Goal: Information Seeking & Learning: Check status

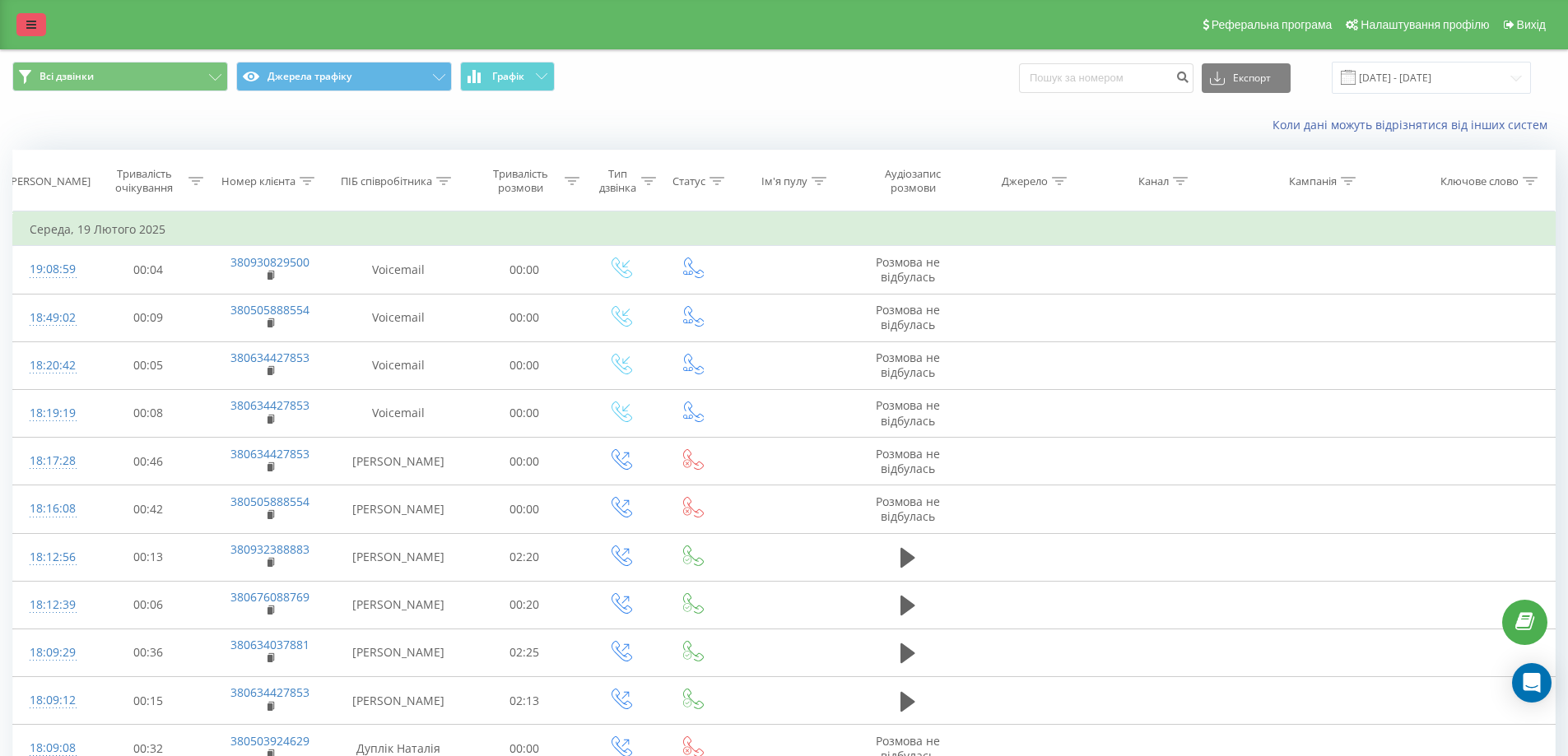
click at [28, 16] on link at bounding box center [31, 24] width 29 height 23
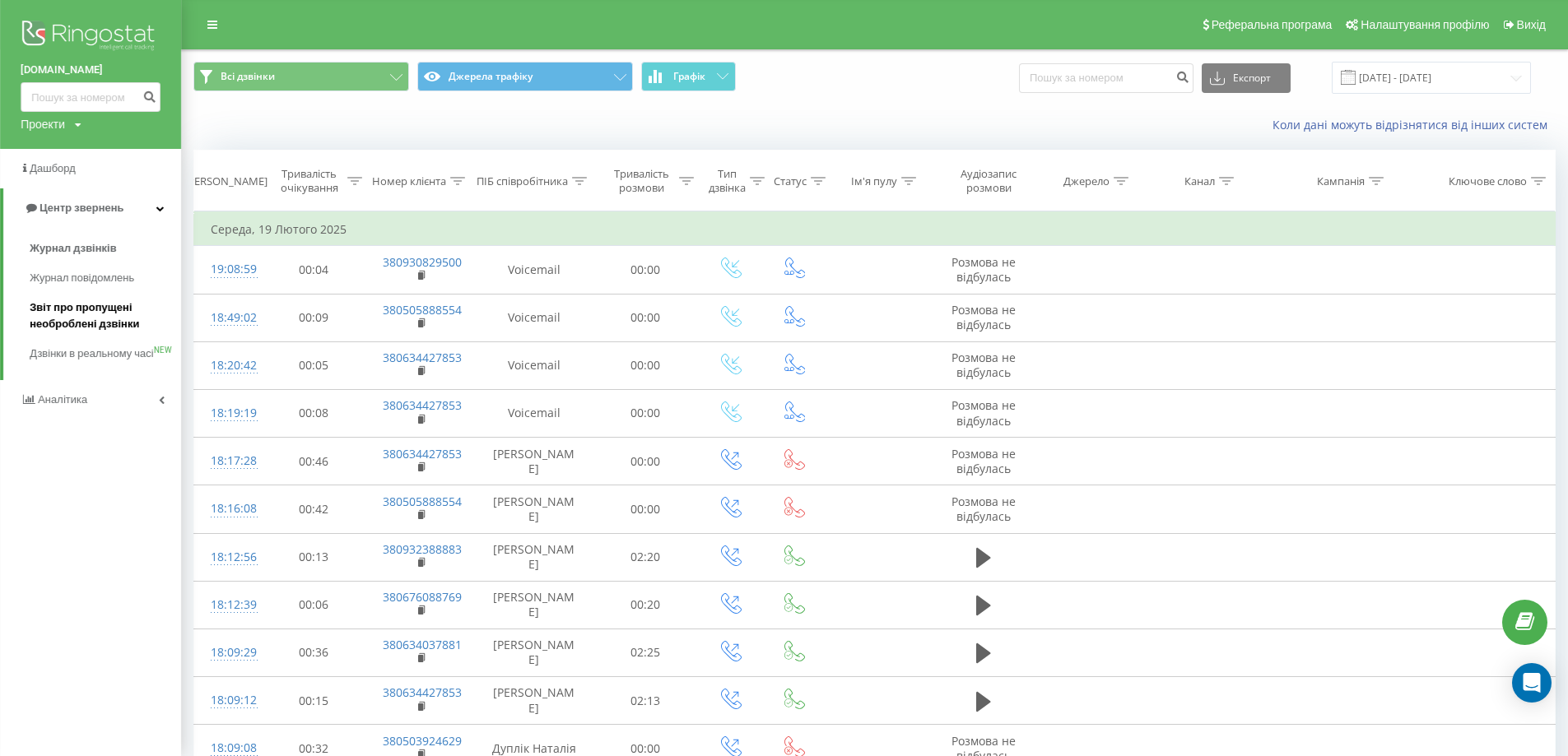
click at [79, 307] on span "Звіт про пропущені необроблені дзвінки" at bounding box center [101, 316] width 143 height 33
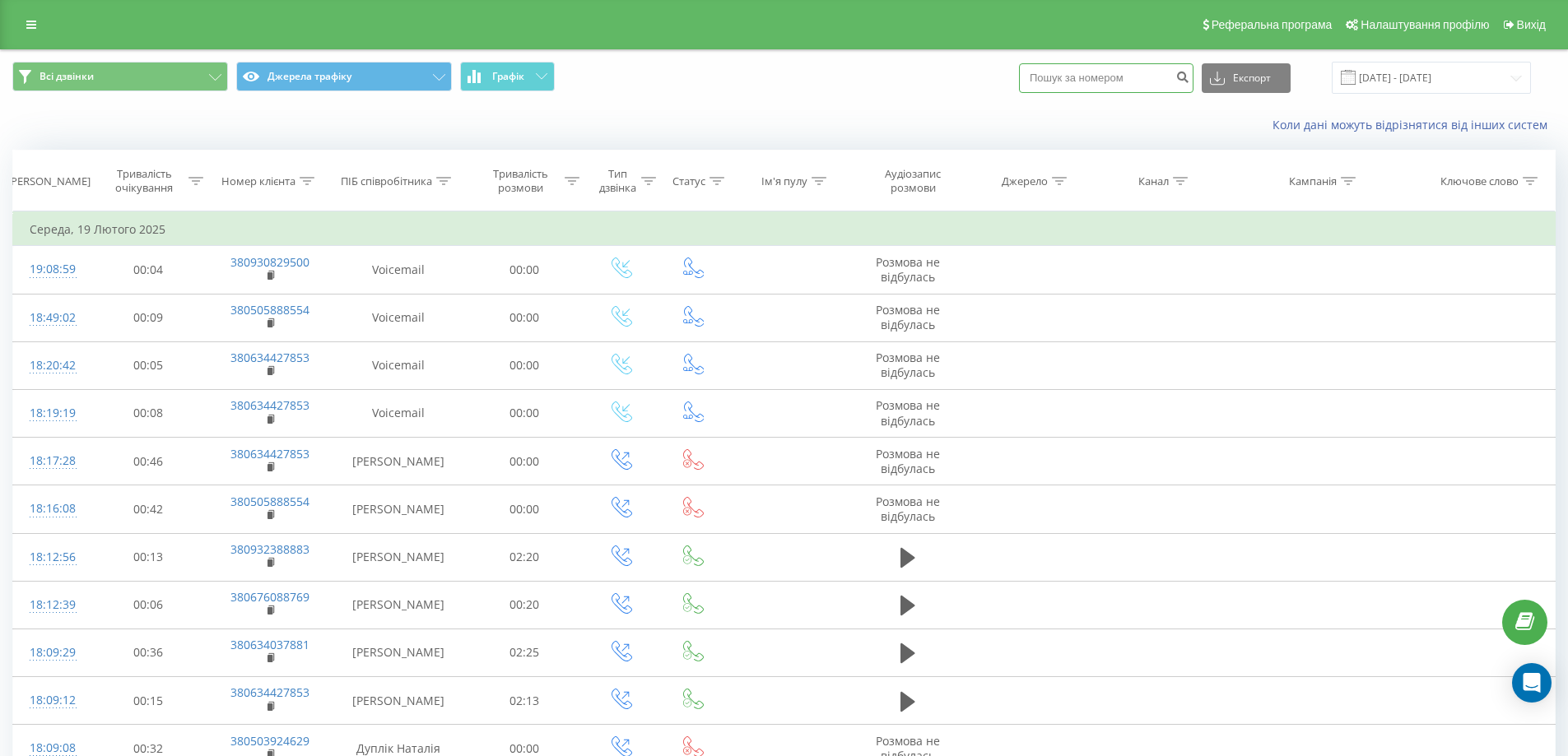
paste input "380631171575"
type input "380631171575"
click at [1189, 79] on icon "submit" at bounding box center [1182, 75] width 14 height 10
click at [29, 30] on link at bounding box center [31, 24] width 29 height 23
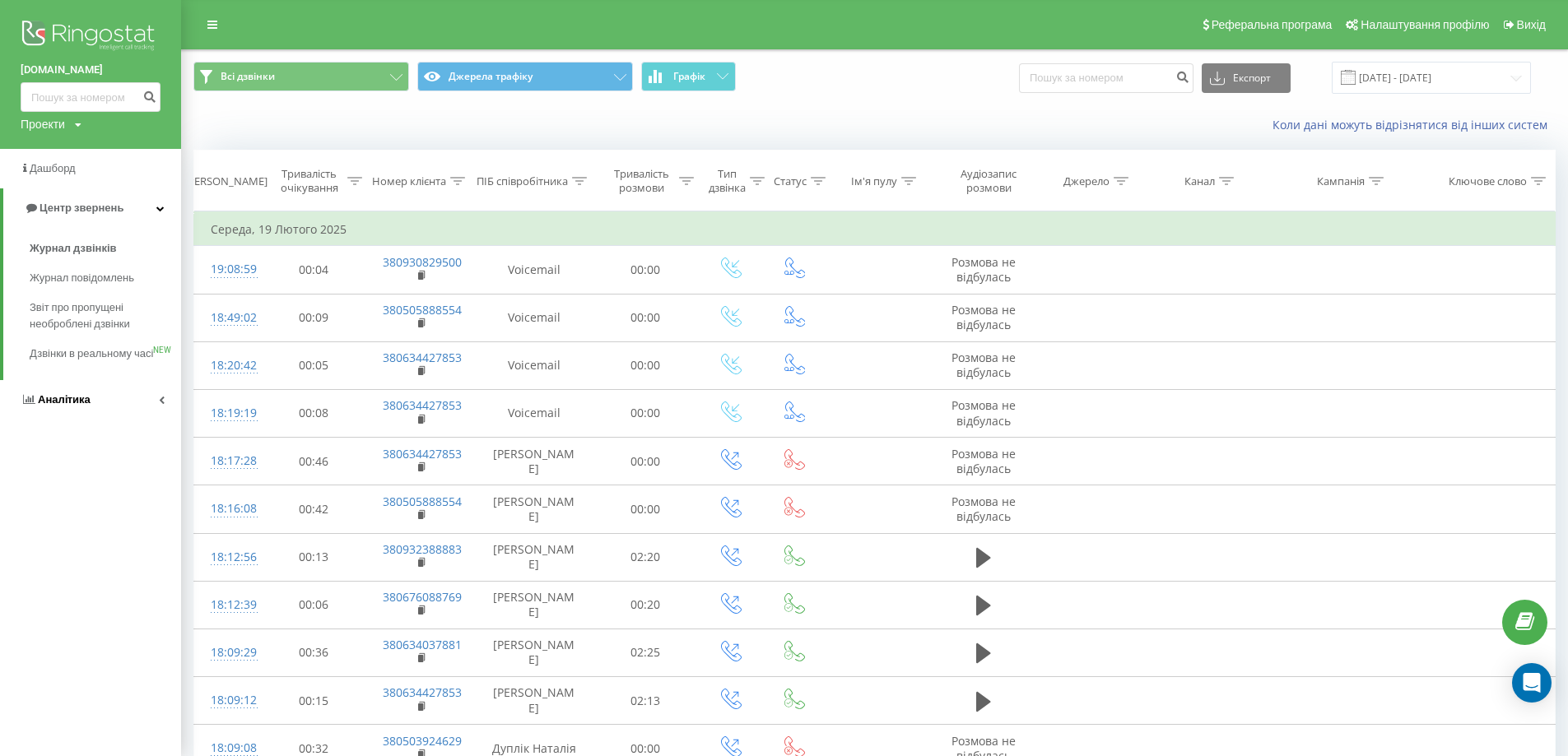
click at [52, 405] on span "Аналiтика" at bounding box center [65, 400] width 53 height 13
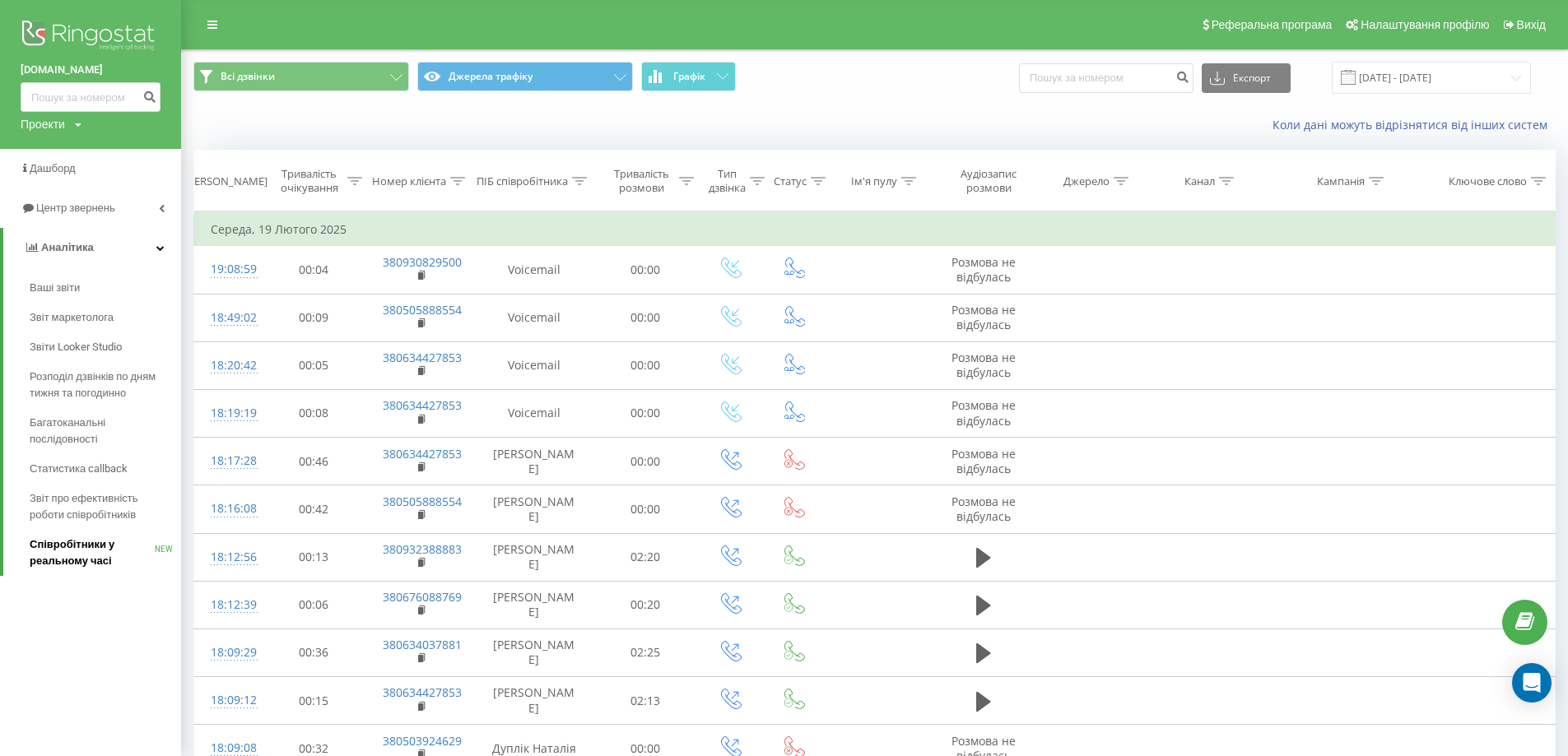
click at [87, 544] on span "Співробітники у реальному часі" at bounding box center [91, 553] width 125 height 33
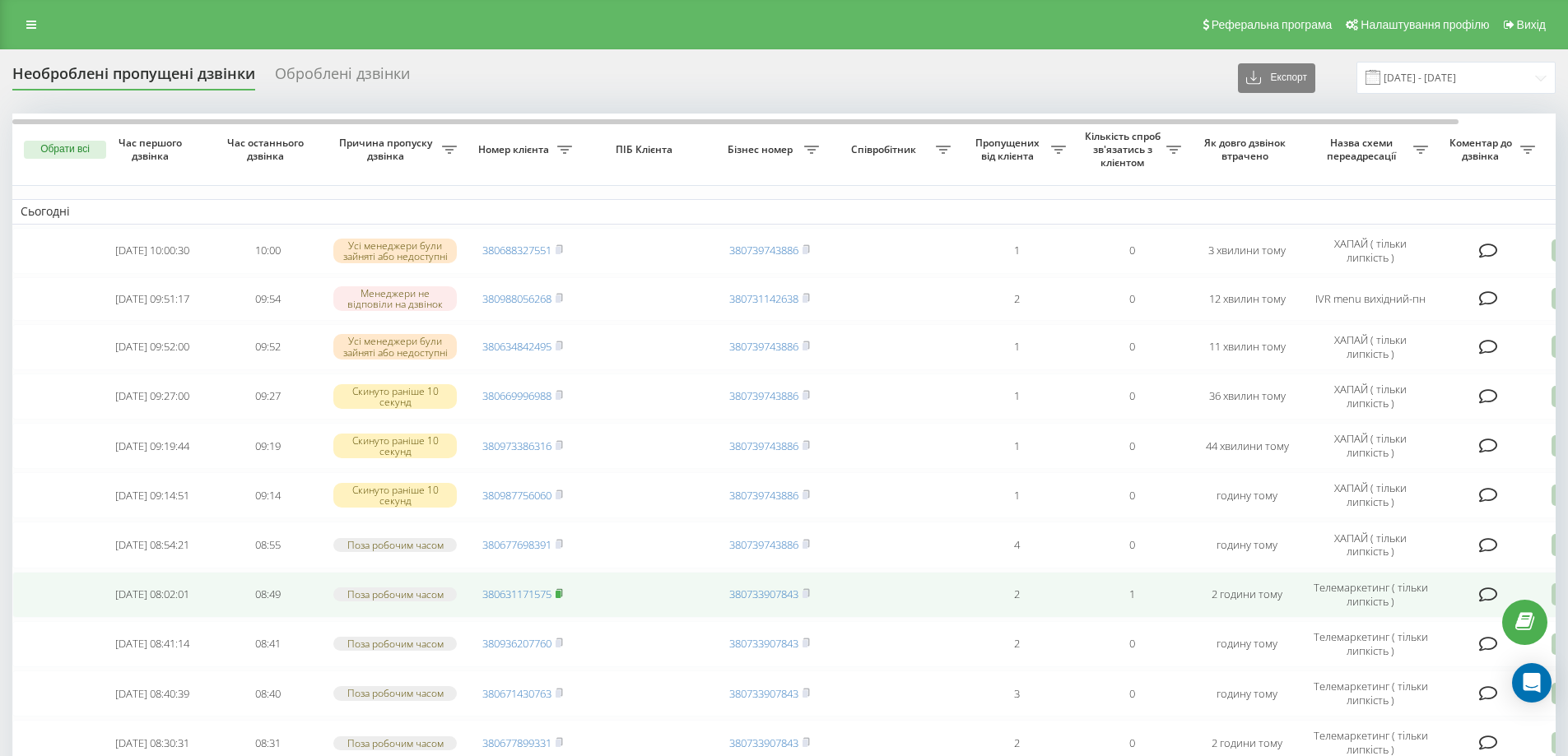
click at [561, 598] on rect at bounding box center [558, 595] width 5 height 8
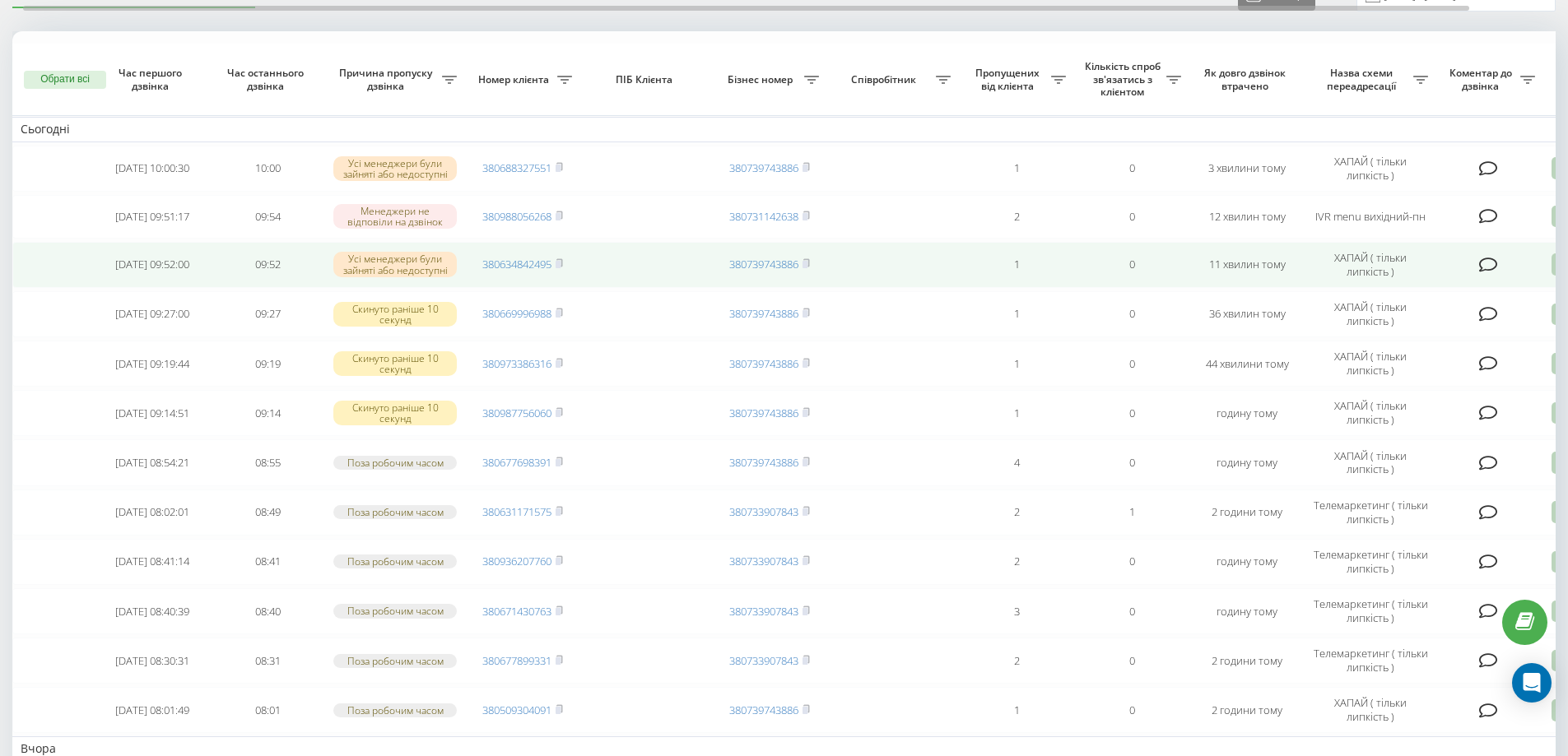
scroll to position [165, 0]
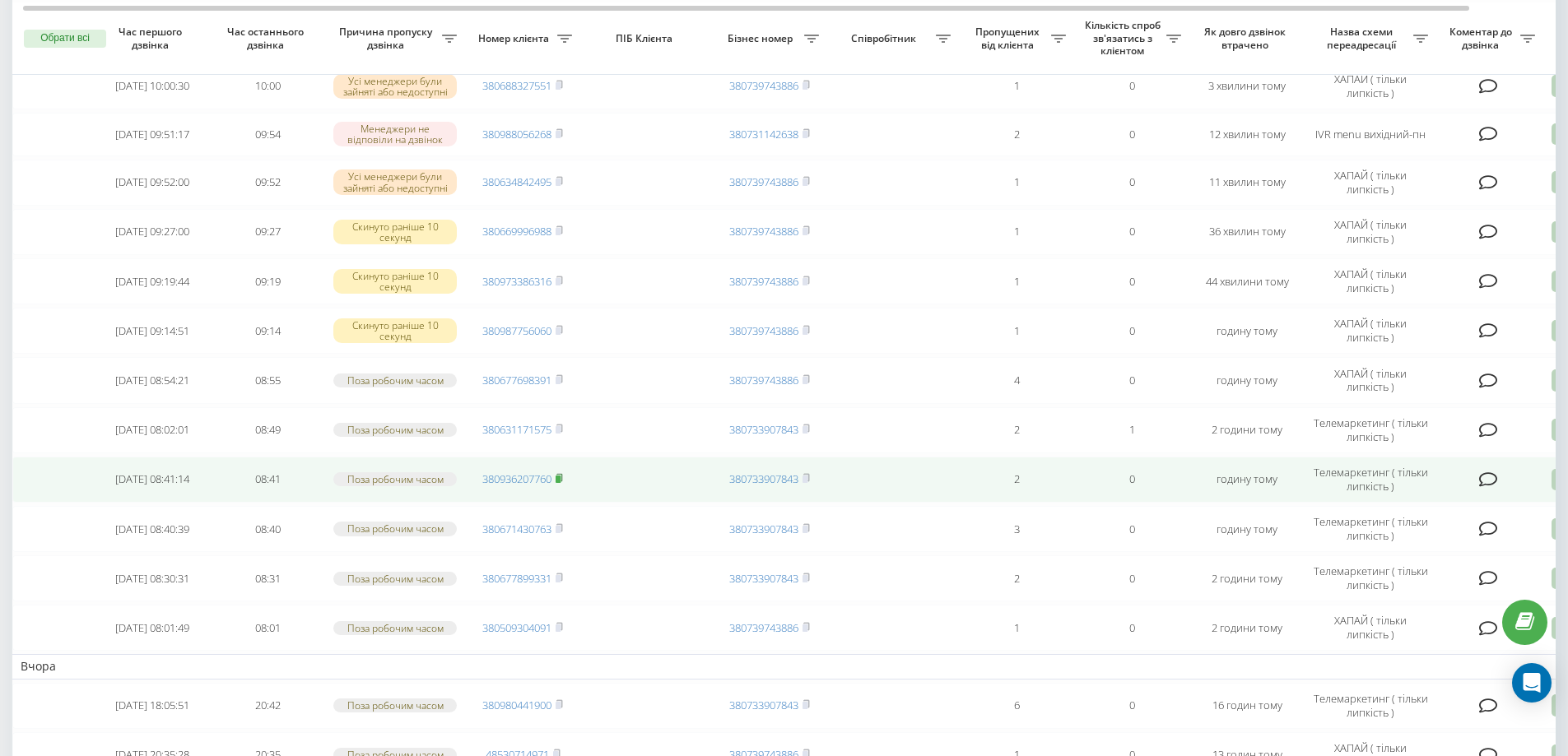
click at [562, 479] on icon at bounding box center [560, 478] width 6 height 8
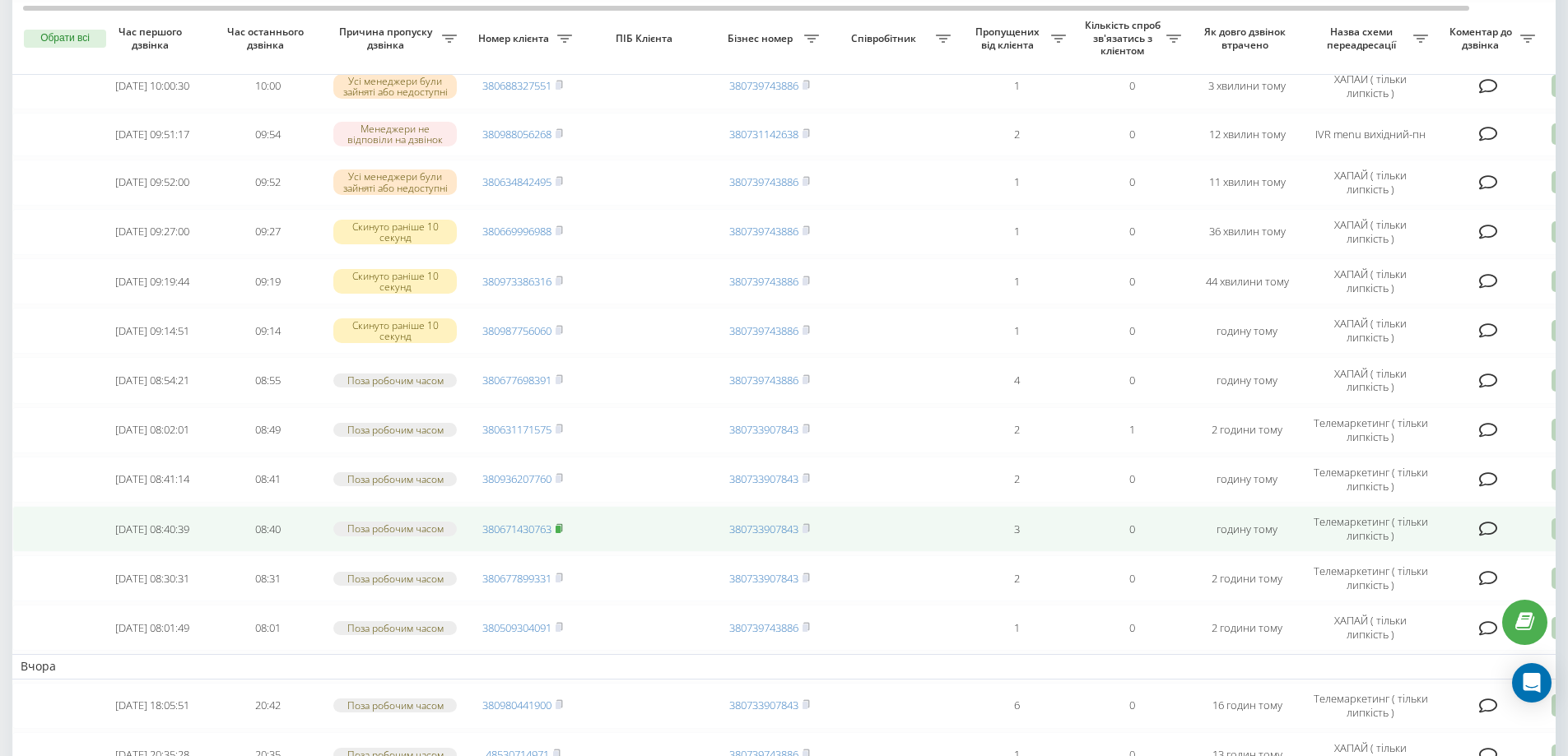
click at [563, 531] on icon at bounding box center [560, 528] width 8 height 10
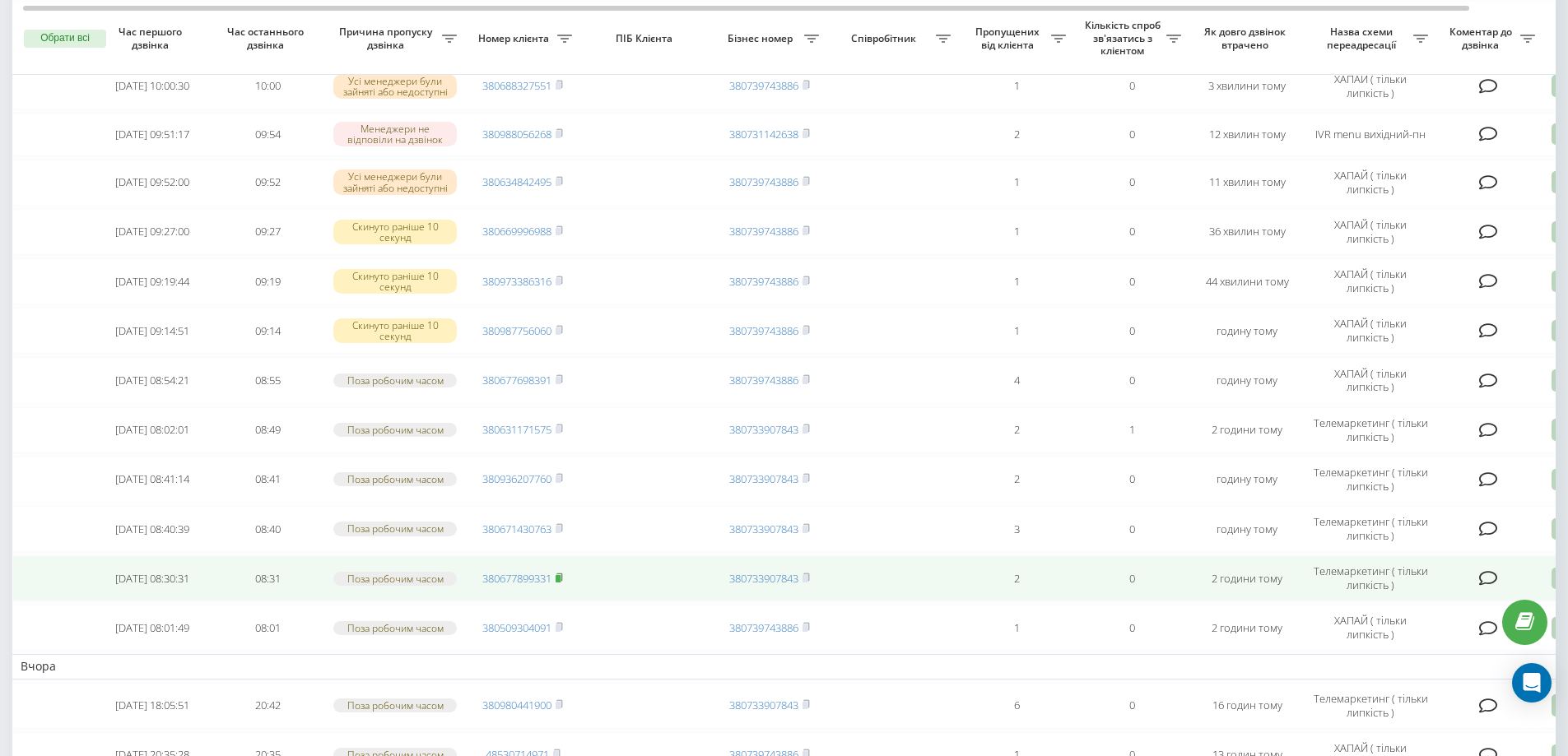
click at [561, 581] on rect at bounding box center [558, 579] width 5 height 8
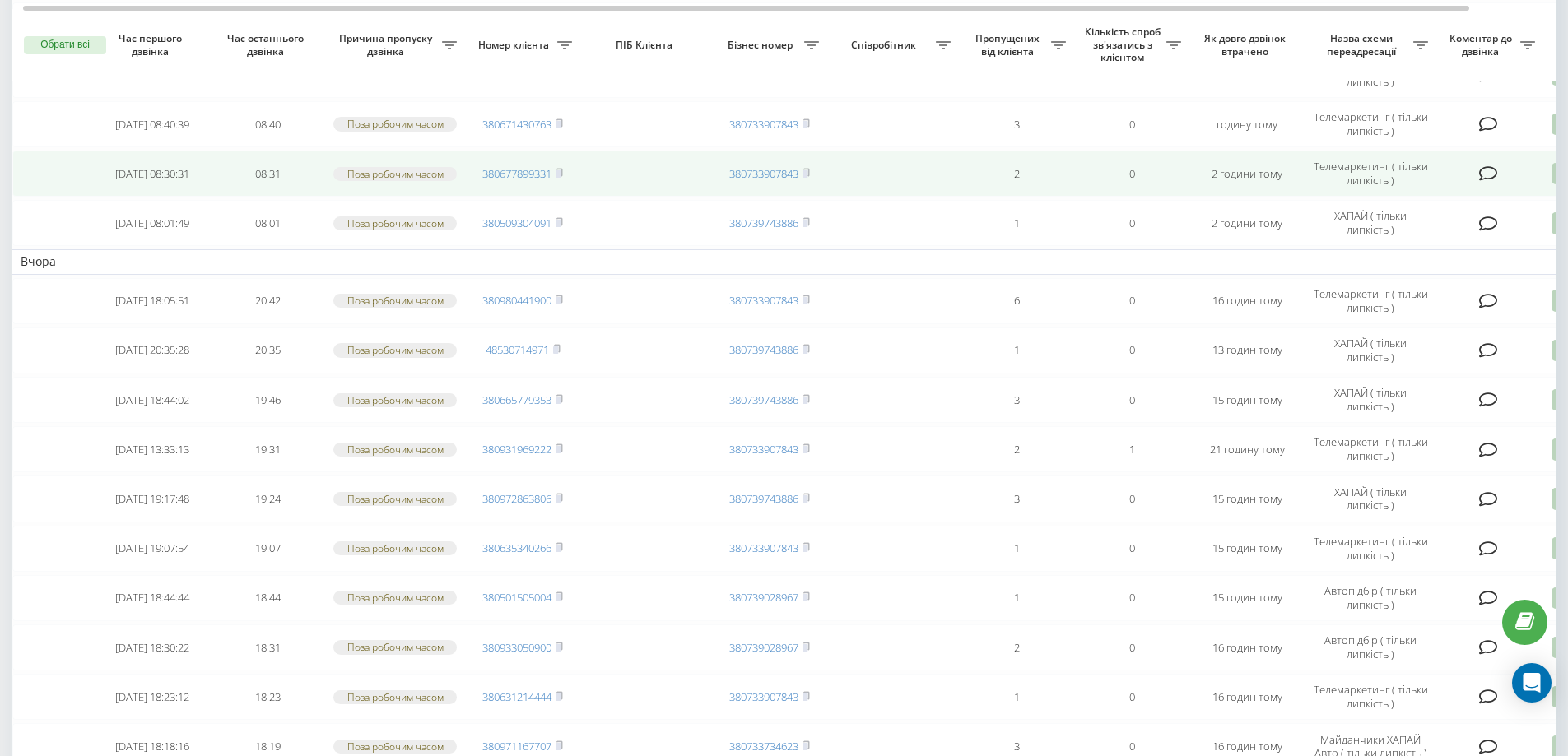
scroll to position [576, 0]
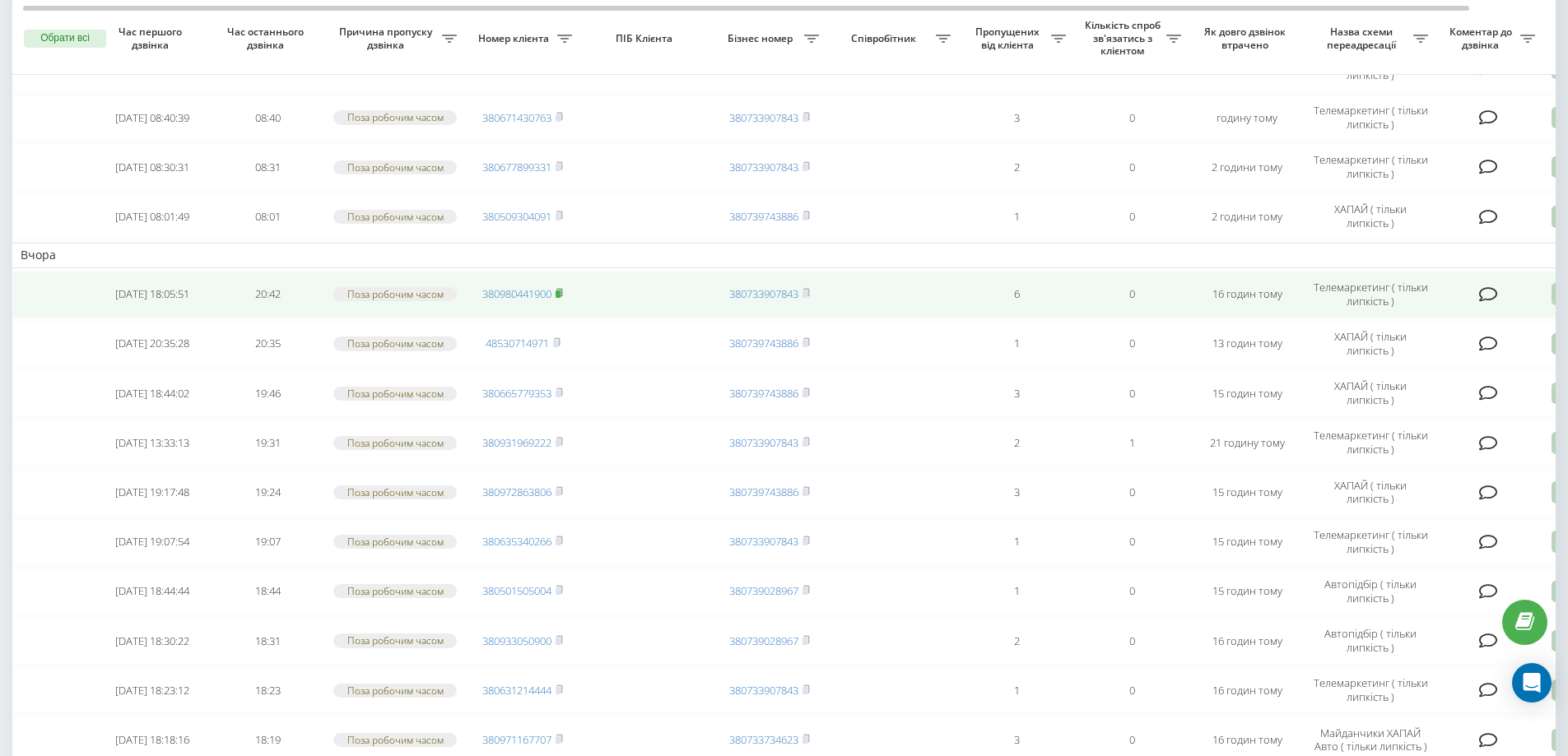
click at [561, 297] on rect at bounding box center [558, 295] width 5 height 8
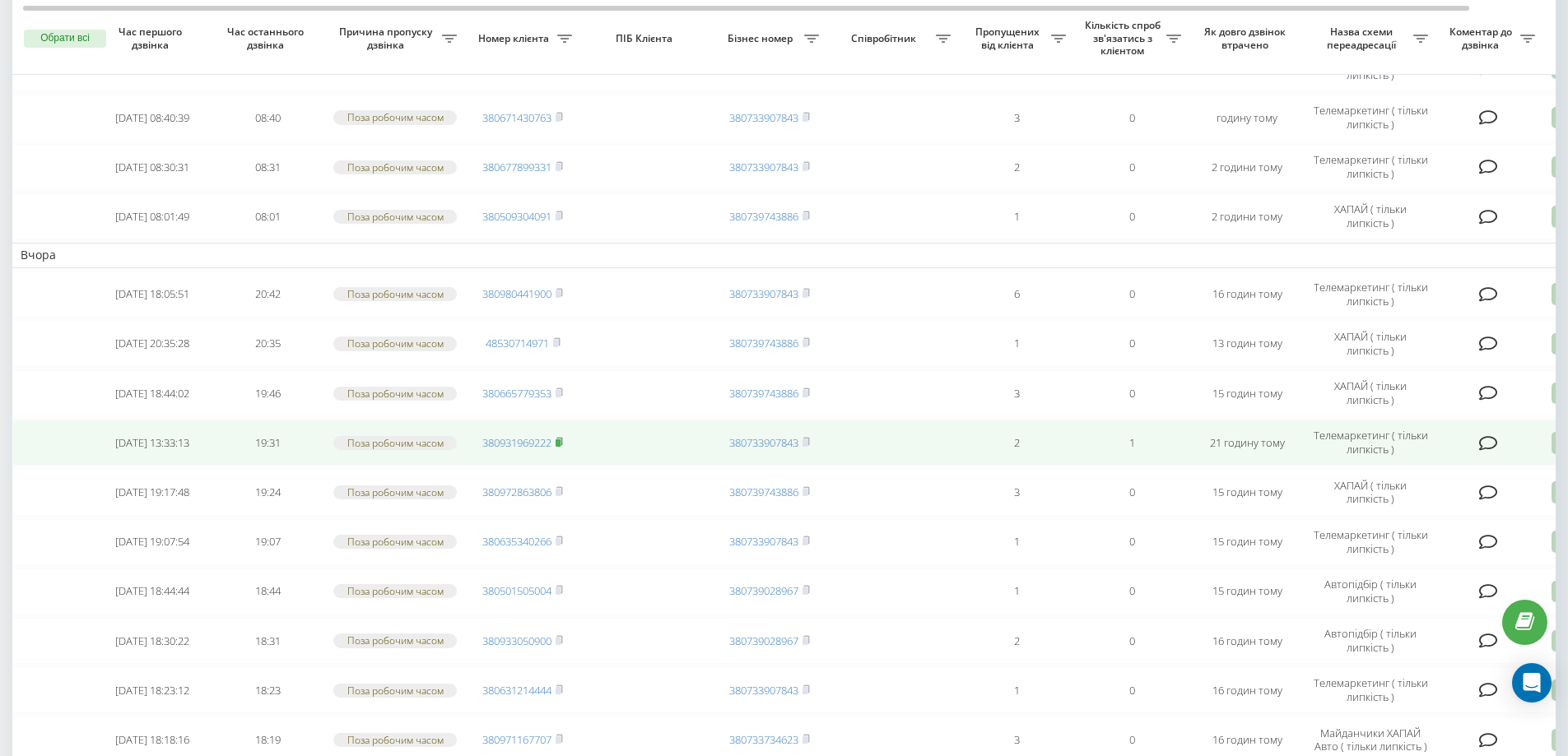
click at [561, 444] on rect at bounding box center [558, 444] width 5 height 8
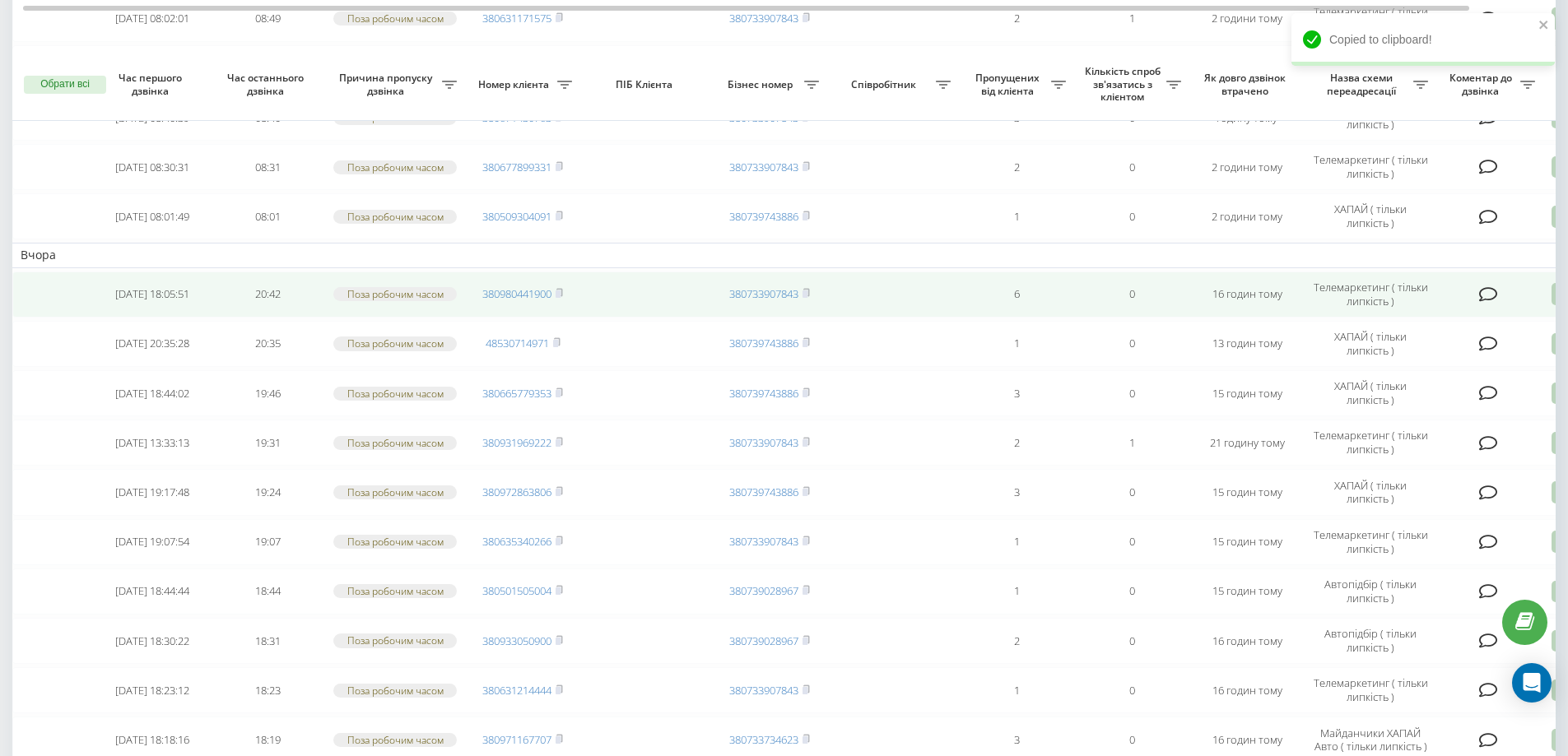
scroll to position [659, 0]
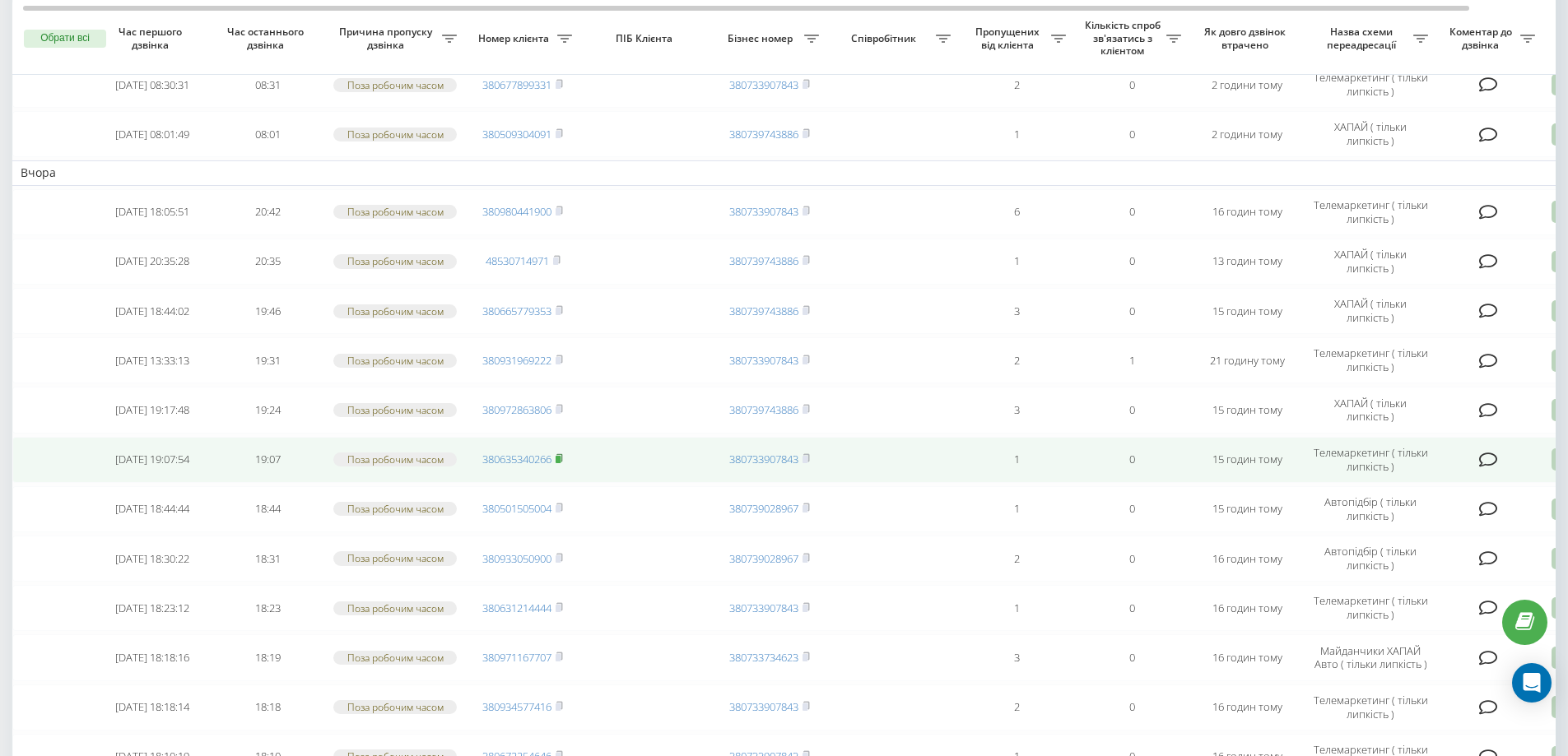
click at [560, 459] on rect at bounding box center [558, 459] width 5 height 8
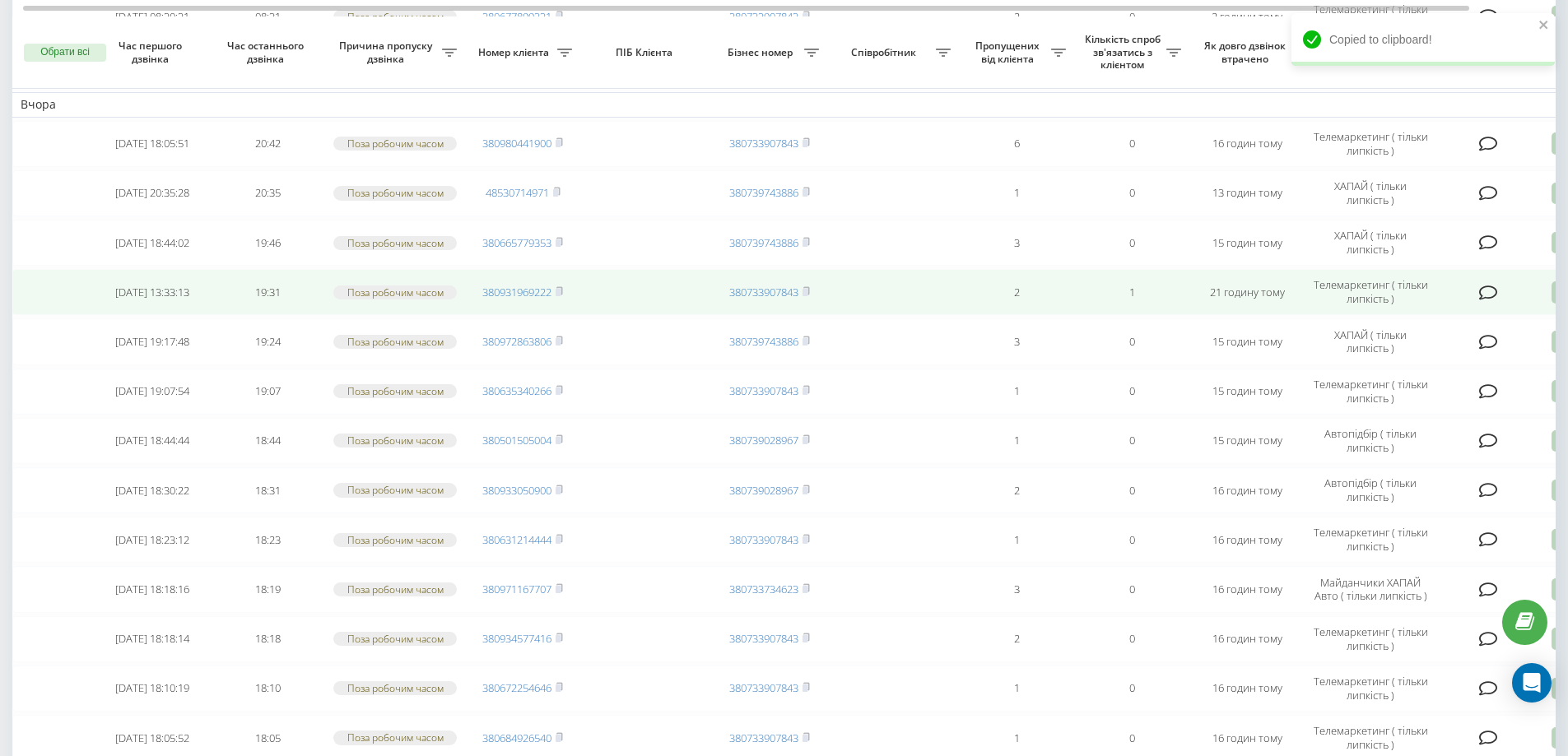
scroll to position [740, 0]
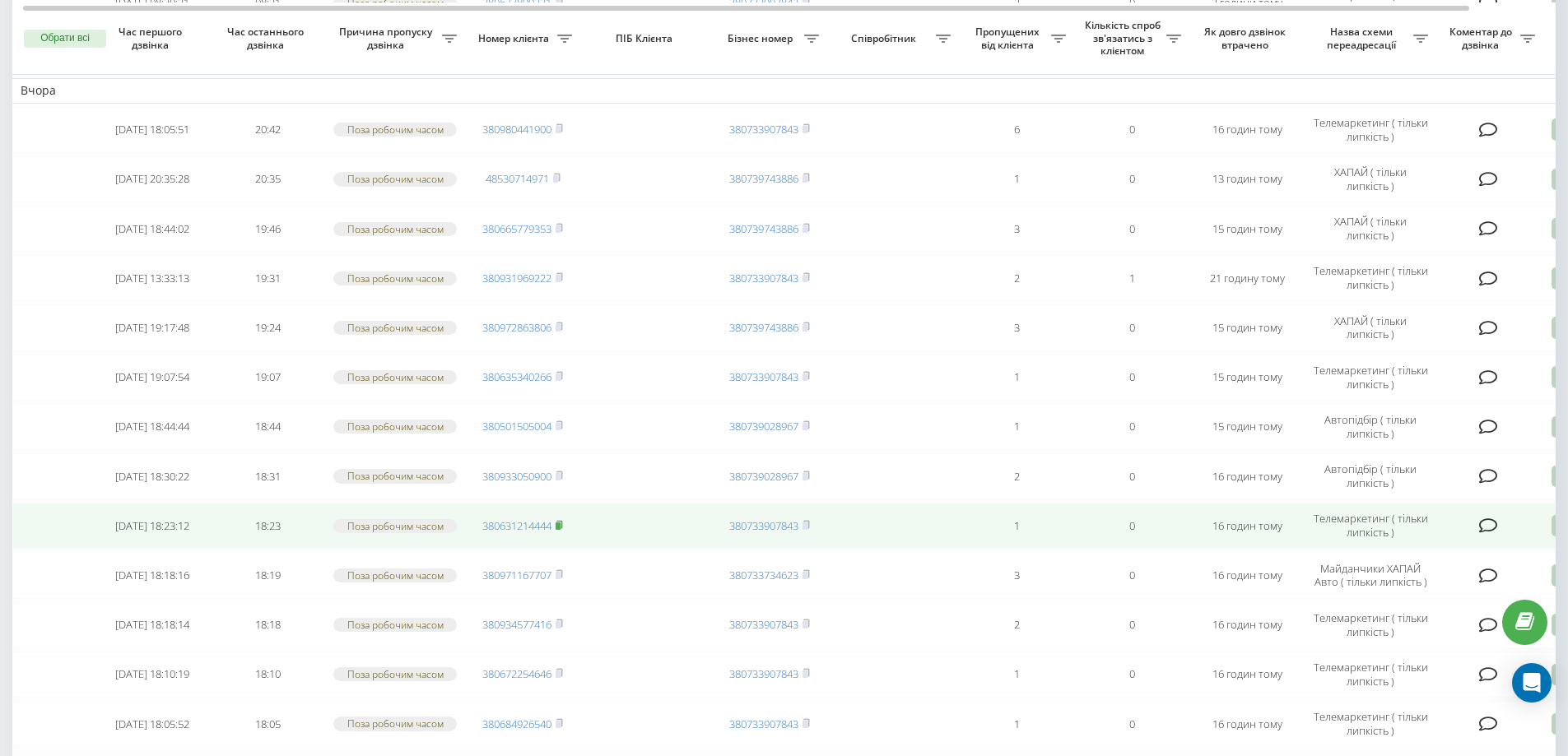
click at [561, 529] on rect at bounding box center [558, 526] width 5 height 8
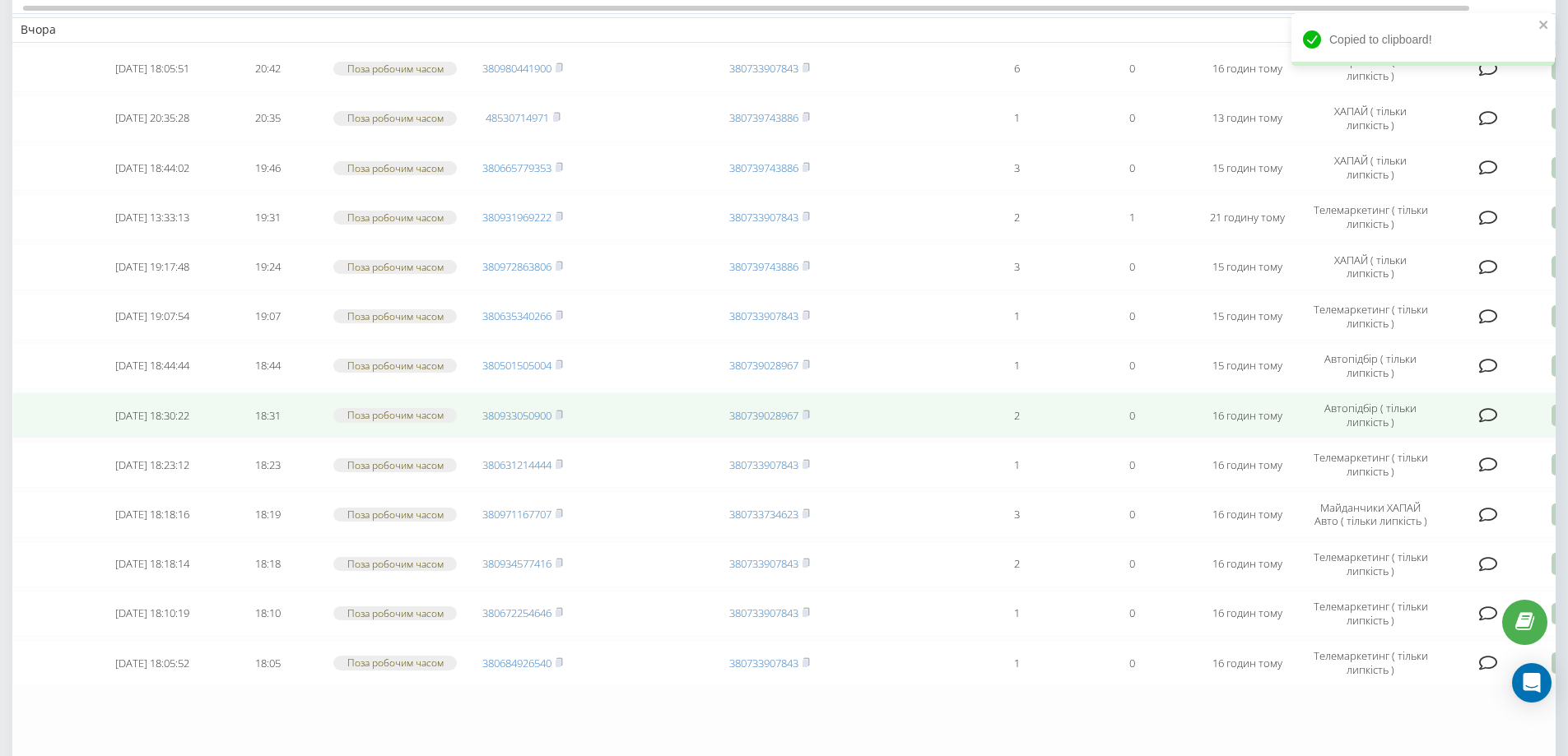
scroll to position [823, 0]
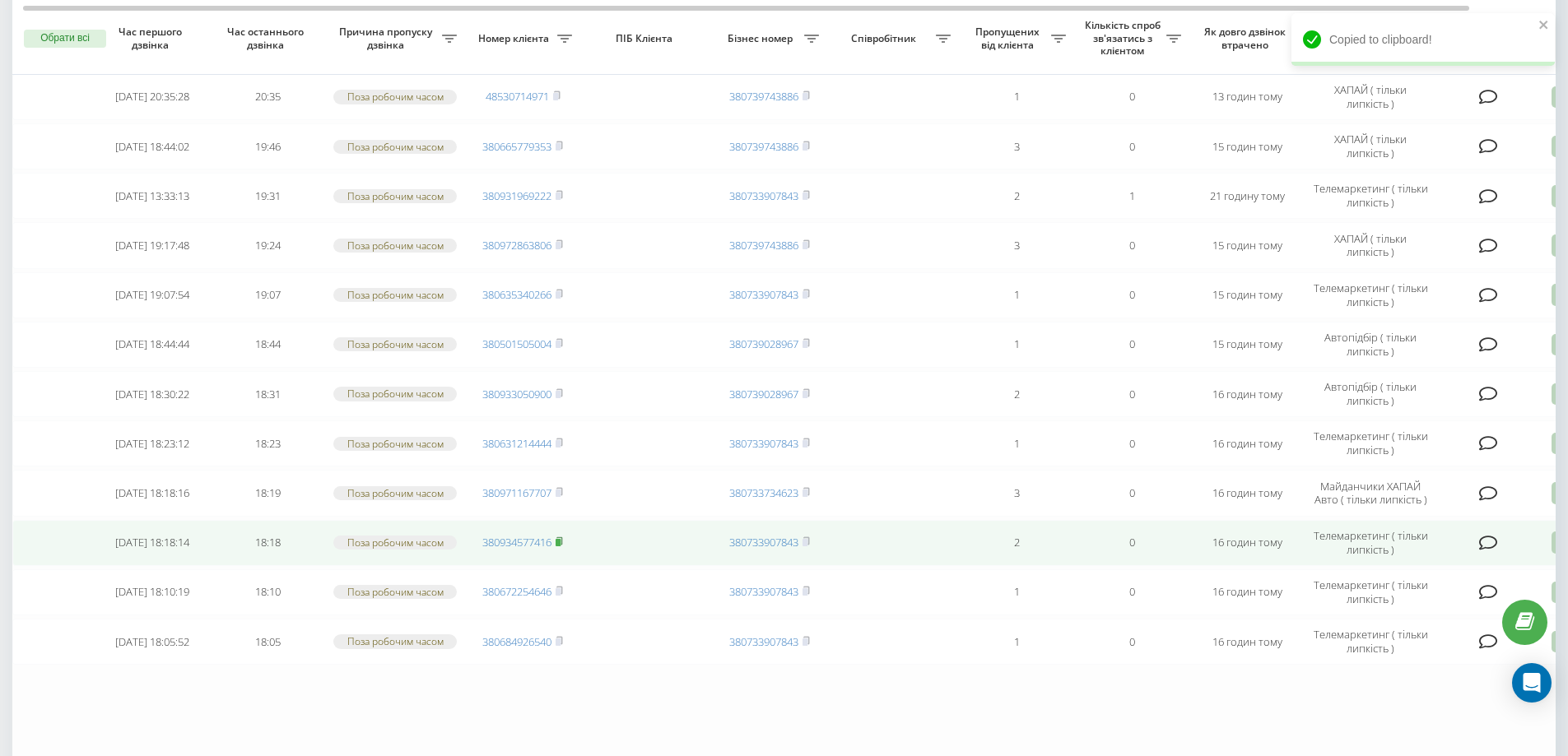
click at [563, 545] on icon at bounding box center [560, 541] width 8 height 10
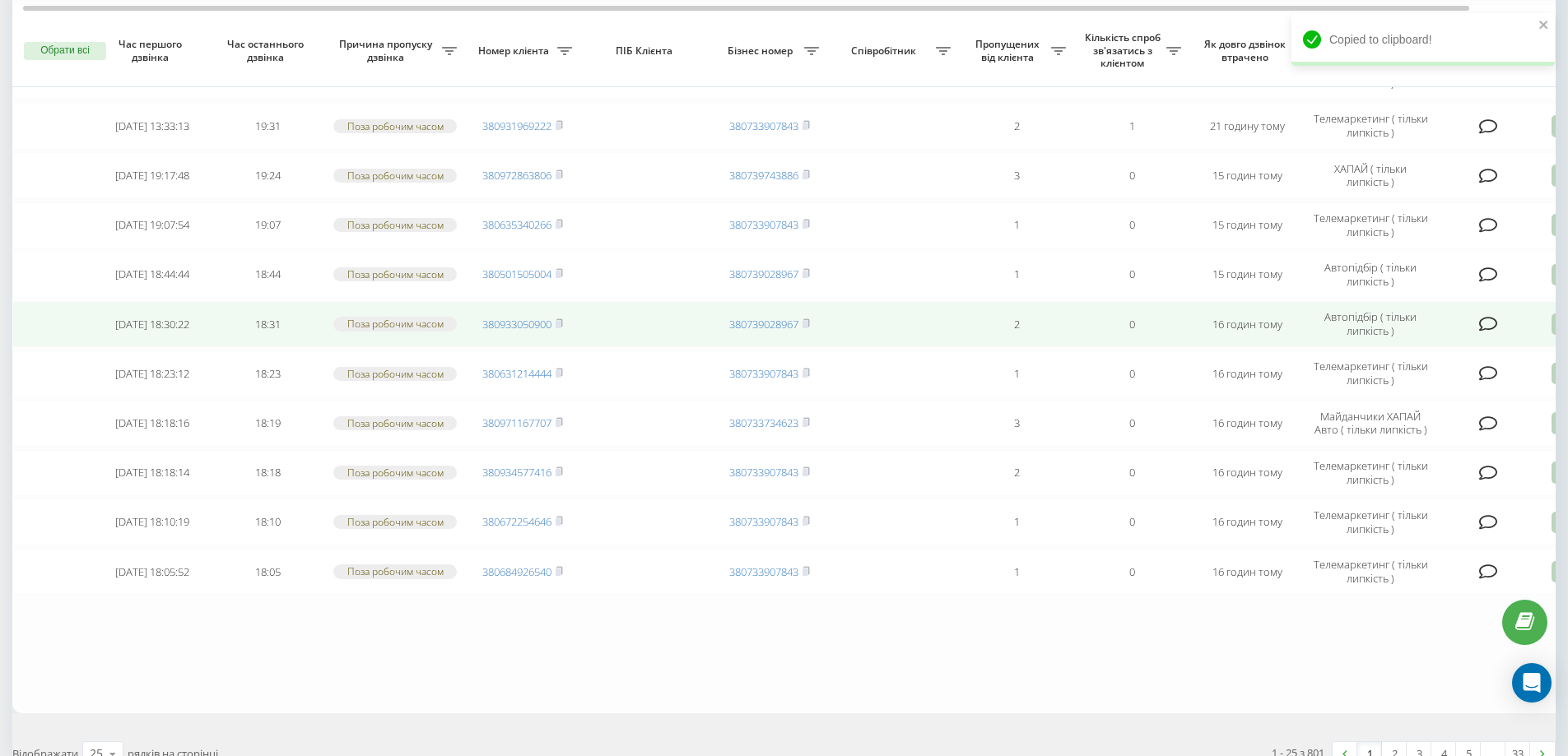
scroll to position [905, 0]
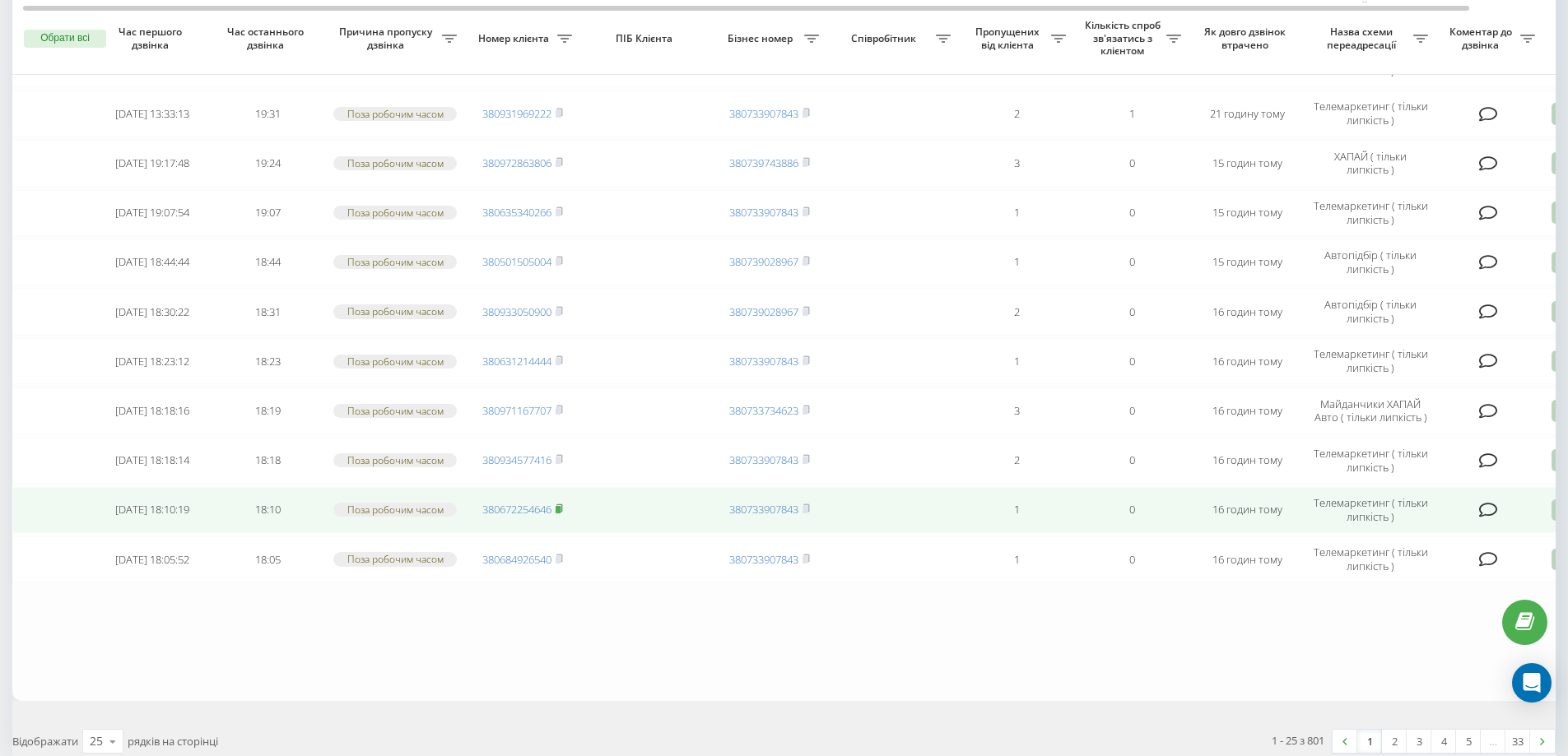
click at [561, 511] on rect at bounding box center [558, 510] width 5 height 8
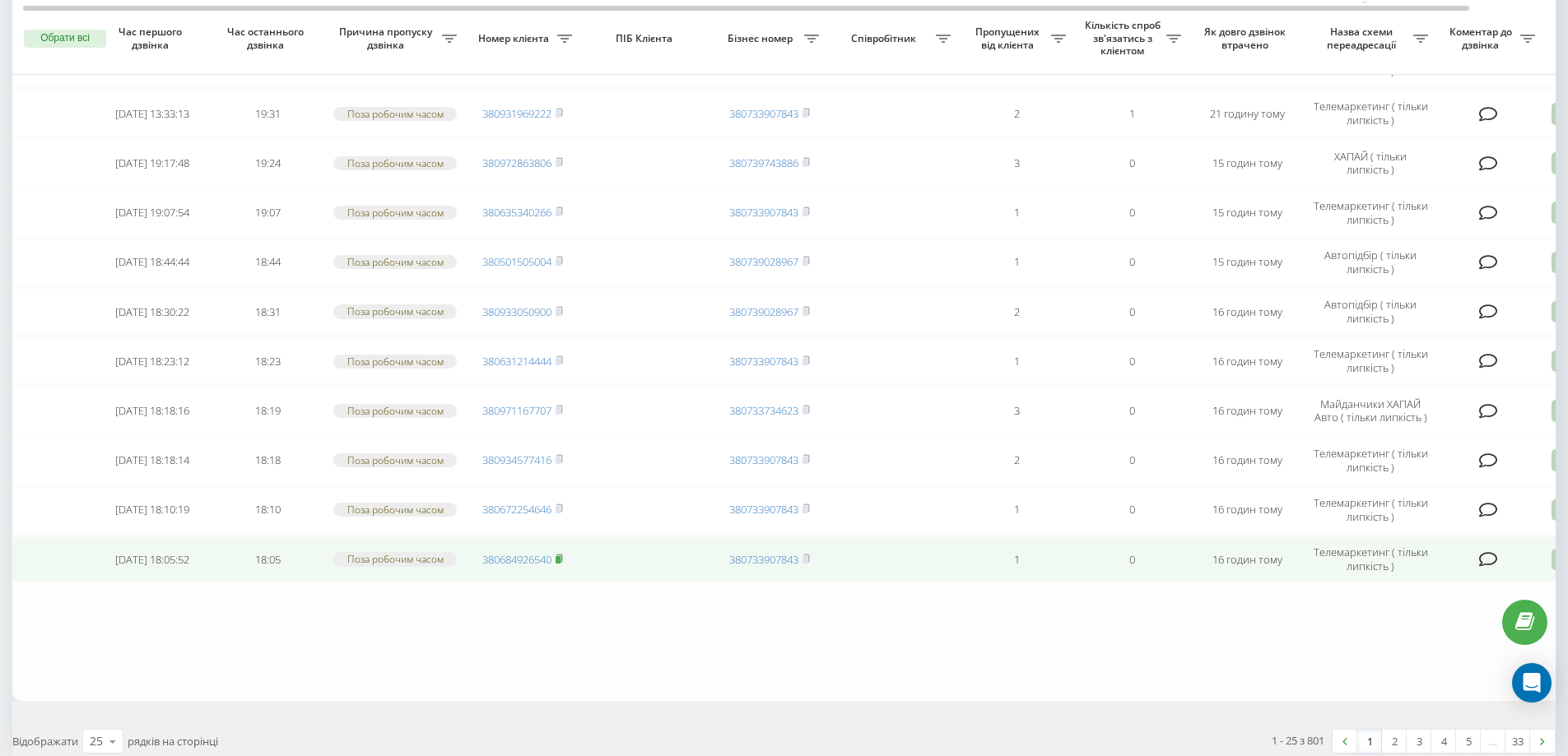
click at [561, 564] on rect at bounding box center [558, 561] width 5 height 8
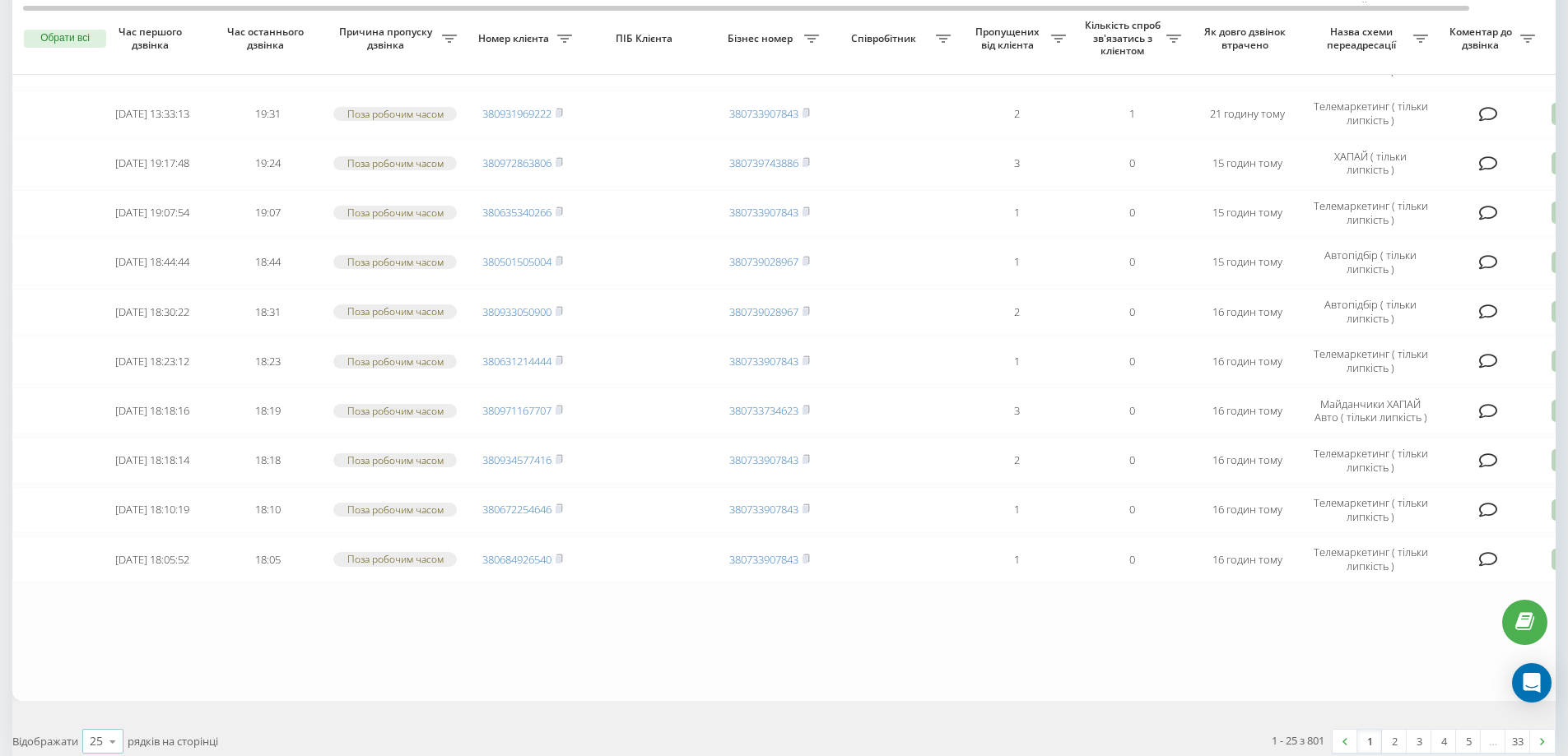
click at [99, 744] on div "25" at bounding box center [95, 741] width 13 height 17
click at [109, 706] on div "50" at bounding box center [103, 694] width 39 height 24
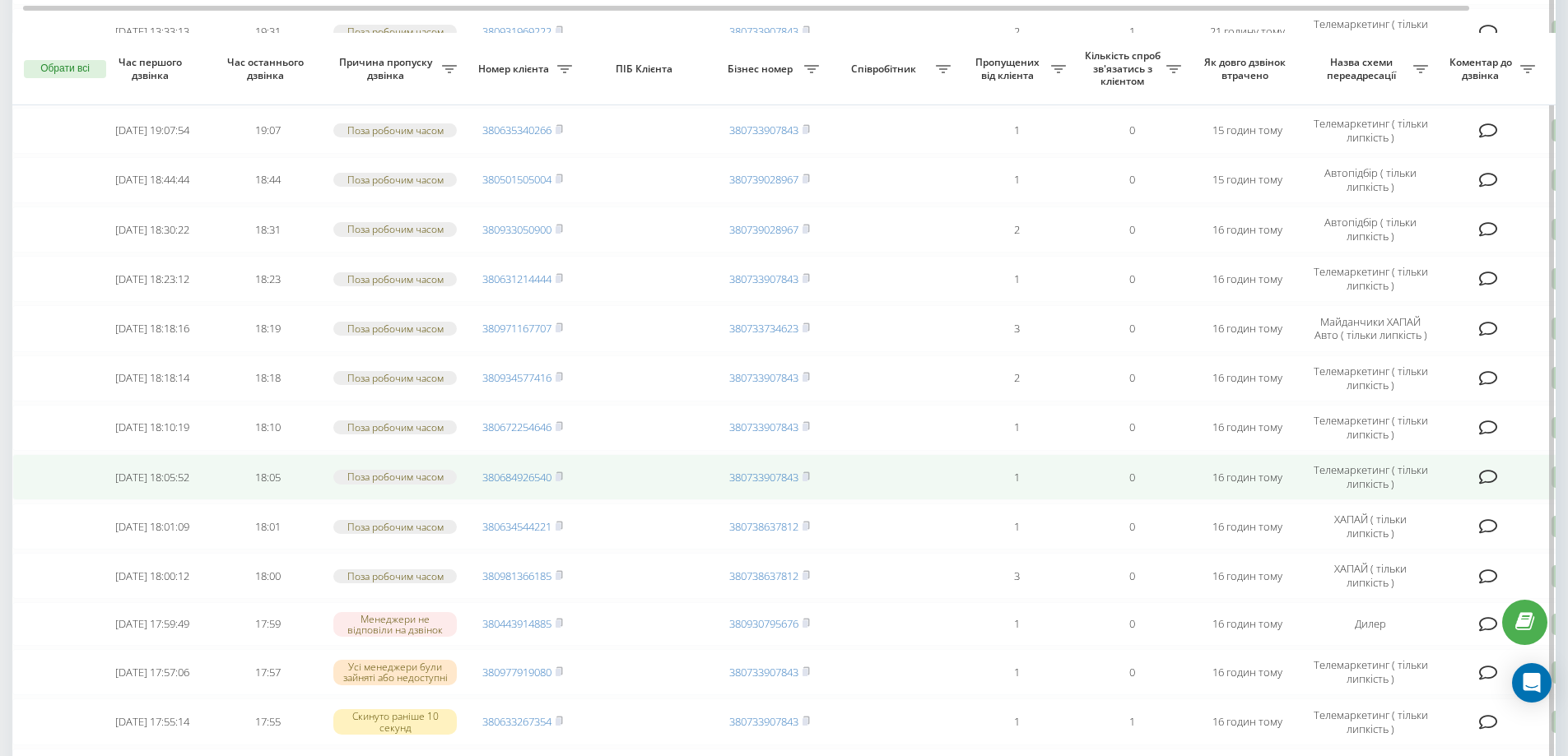
scroll to position [1070, 0]
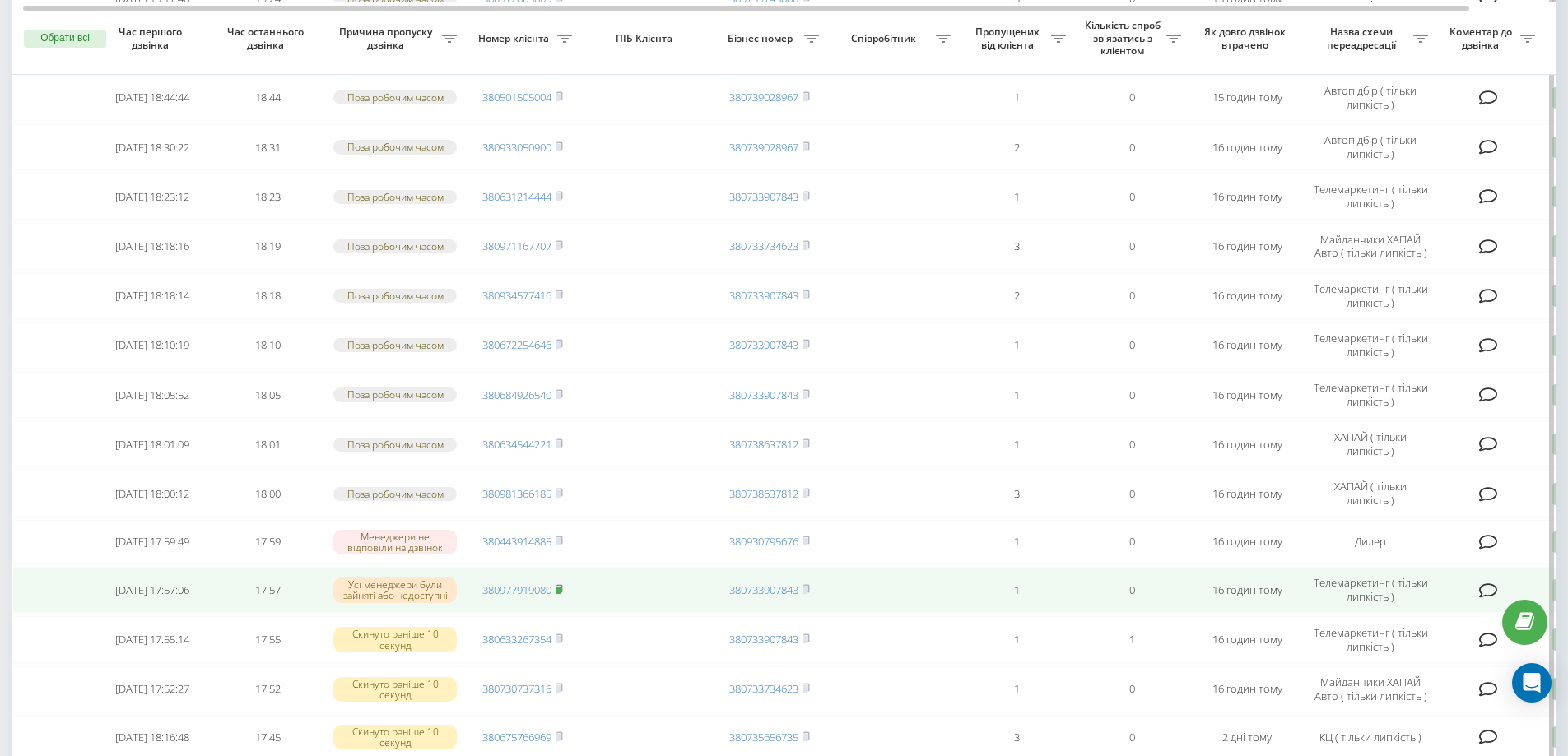
click at [560, 594] on rect at bounding box center [558, 591] width 5 height 8
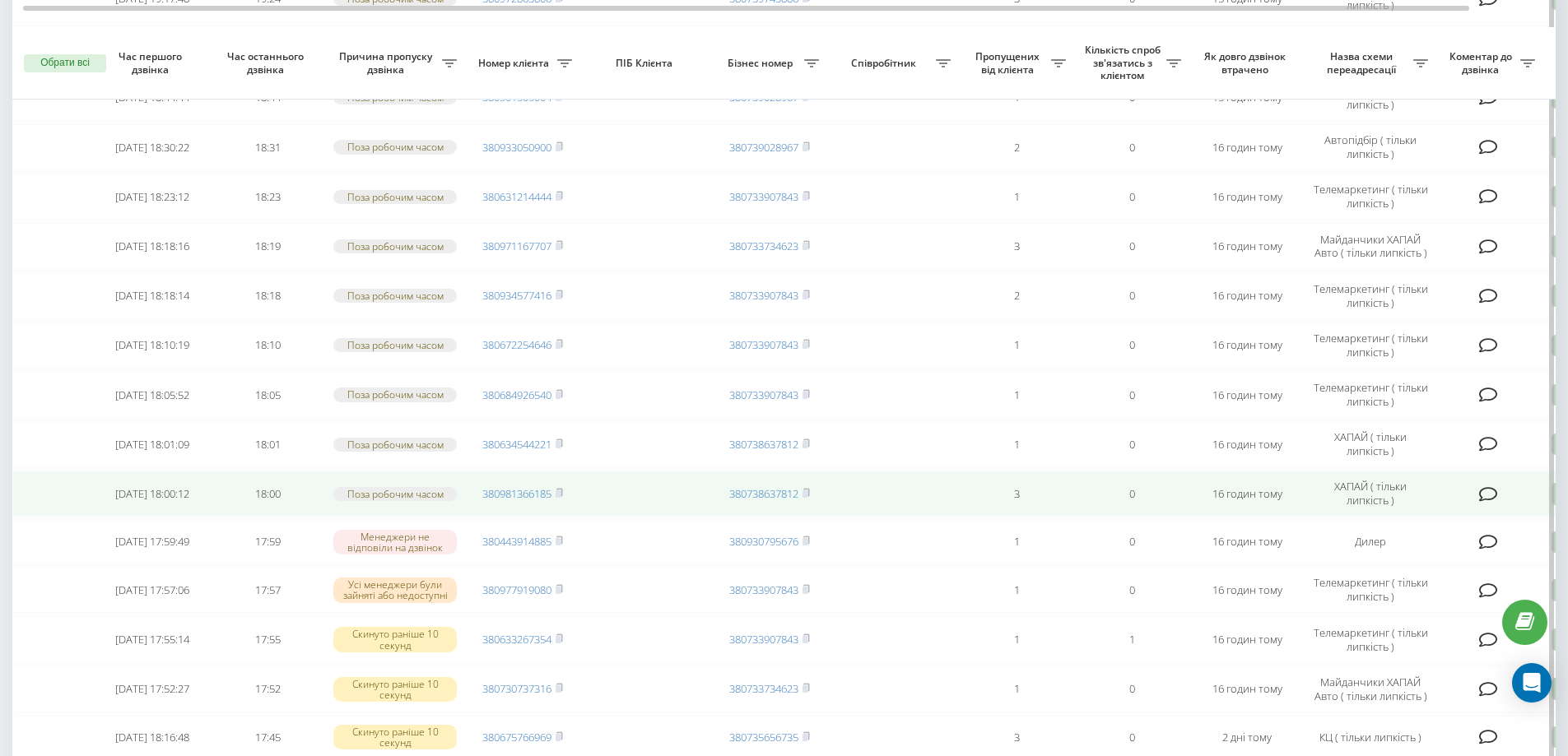
scroll to position [1234, 0]
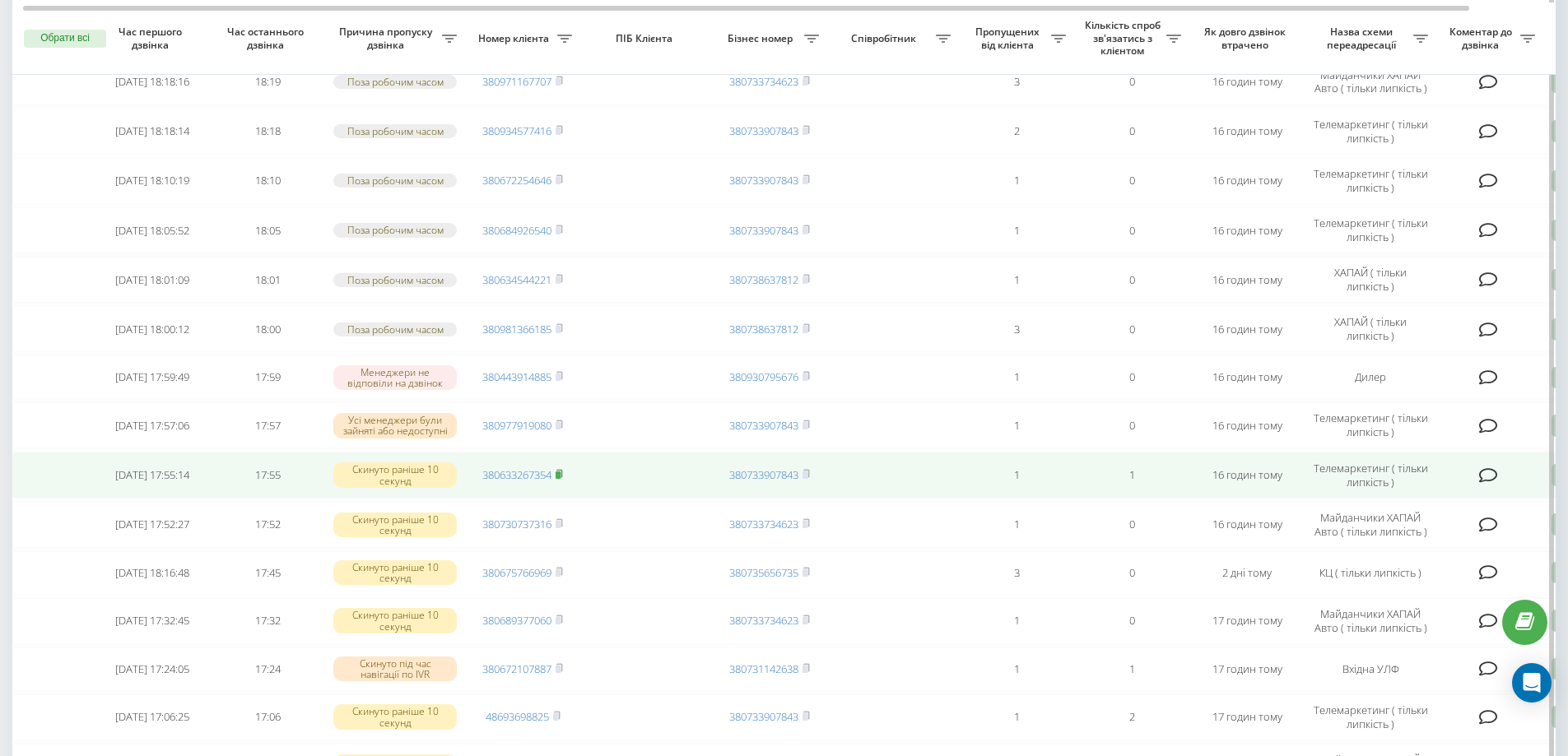
click at [562, 473] on span at bounding box center [560, 474] width 8 height 15
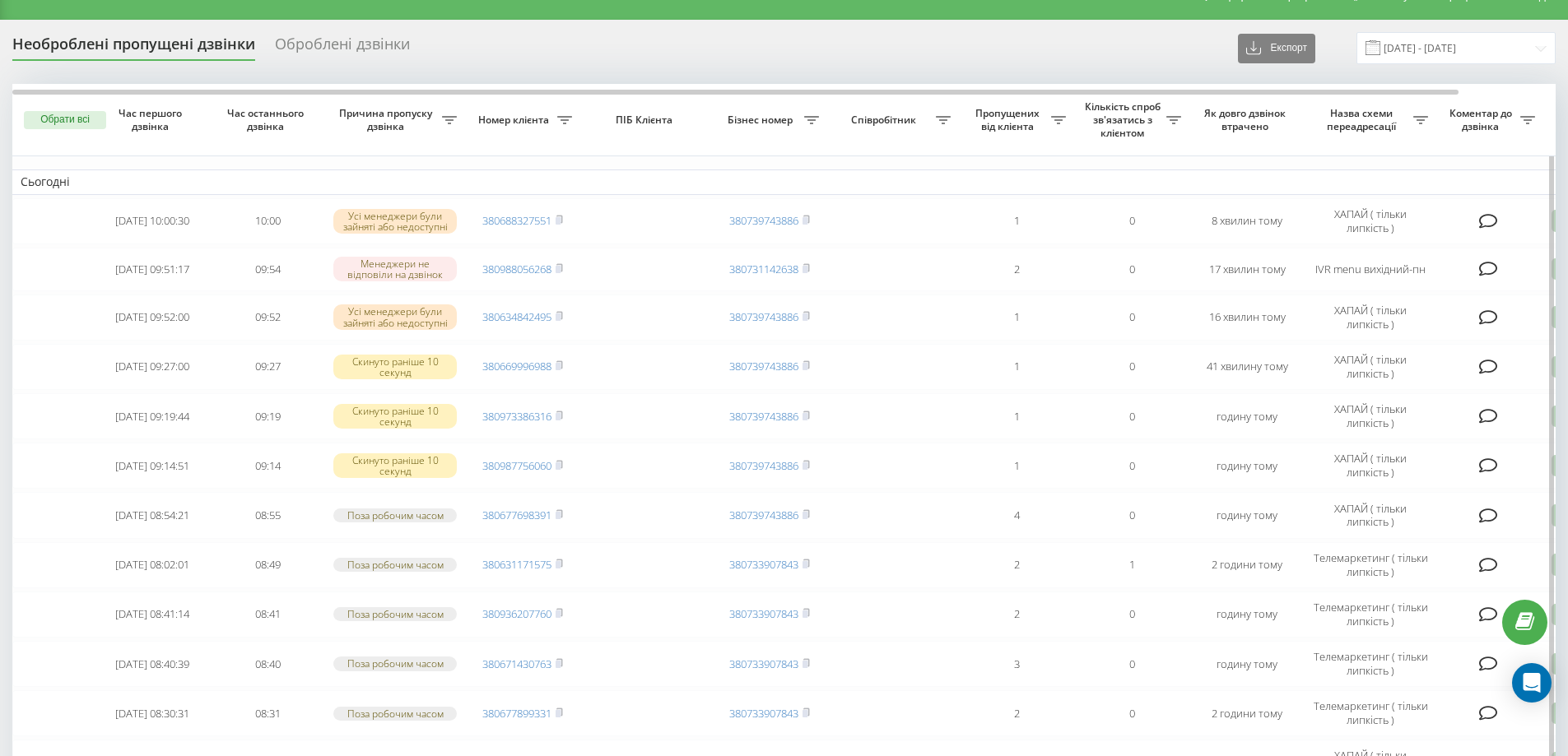
scroll to position [0, 0]
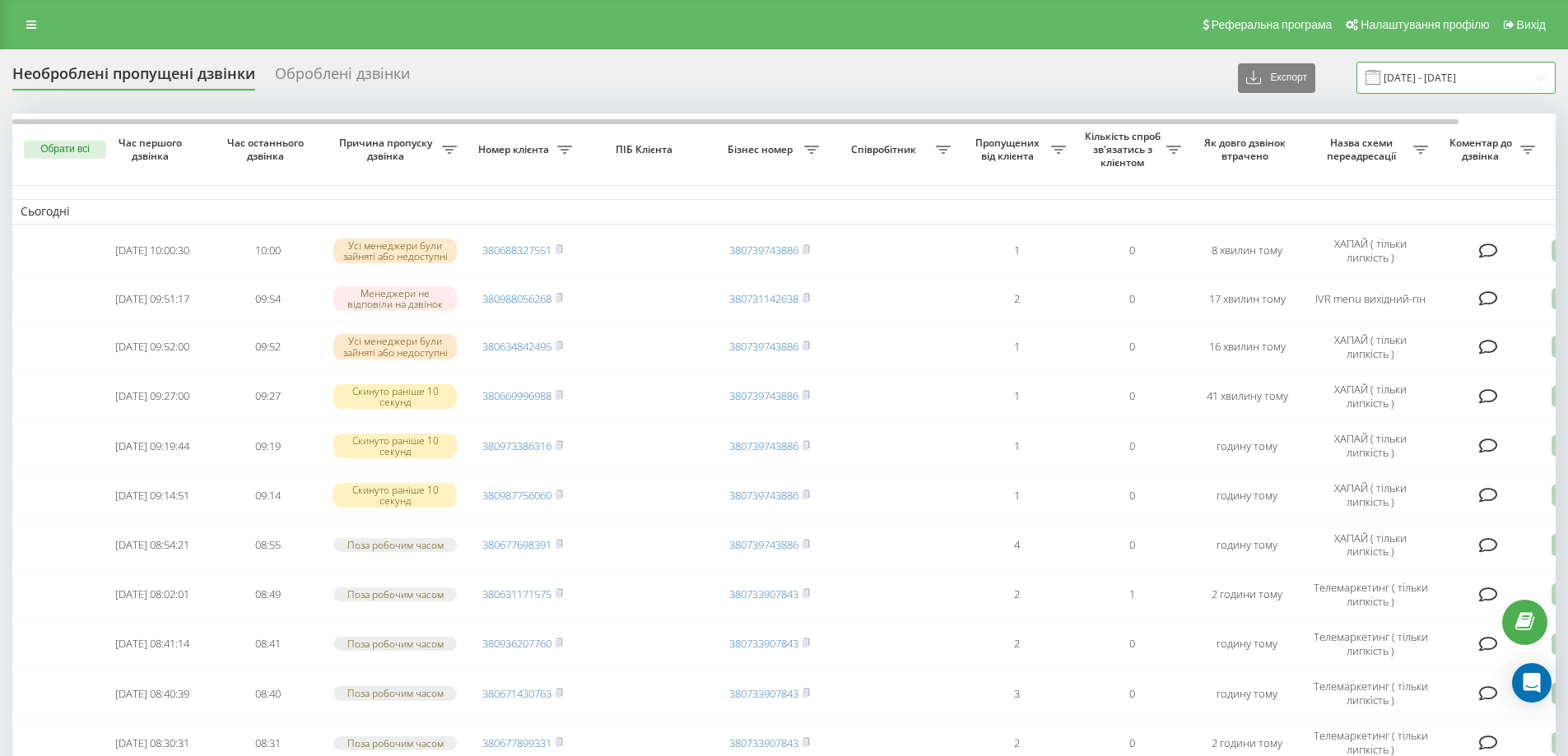
click at [1463, 92] on input "21.07.2025 - 21.08.2025" at bounding box center [1455, 78] width 199 height 32
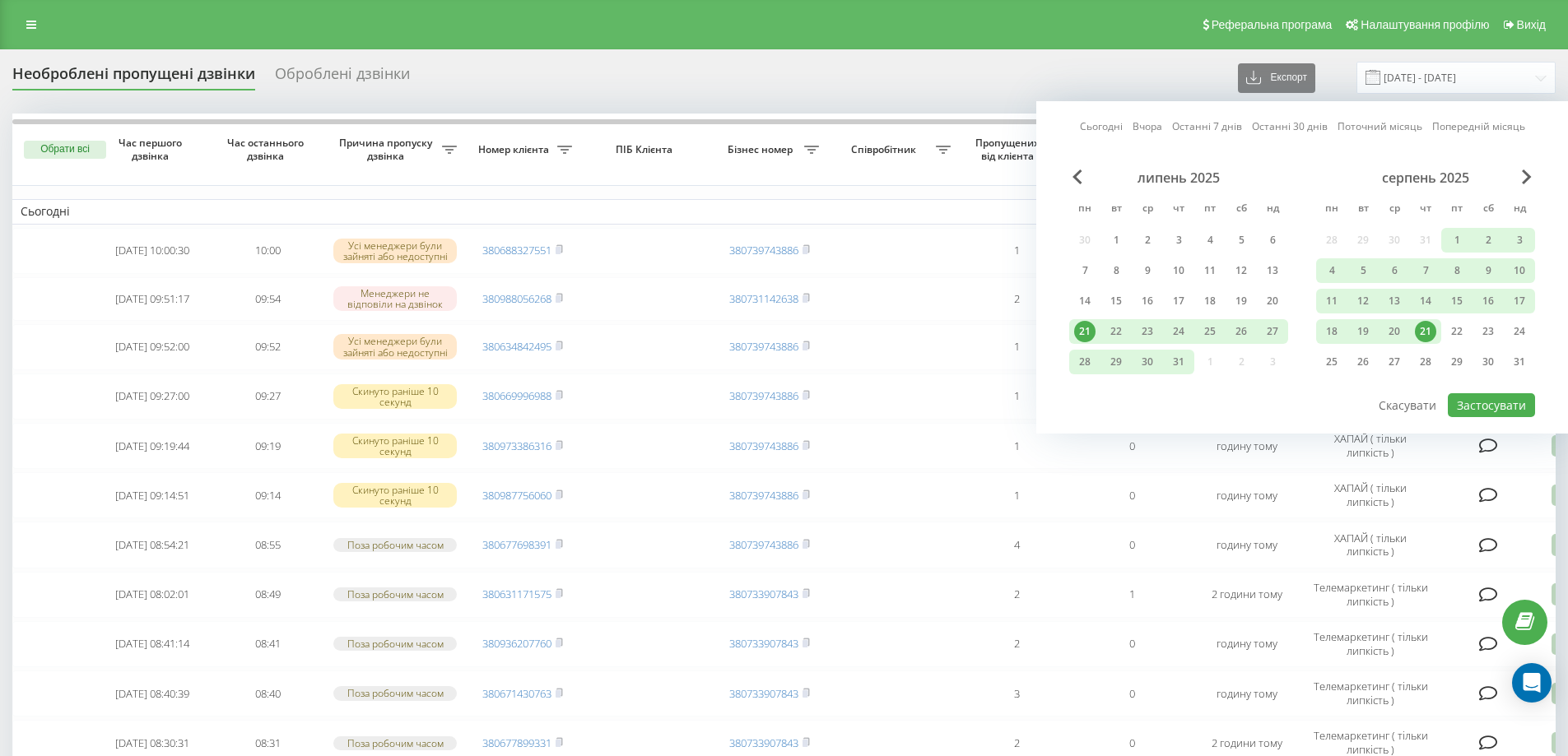
click at [1432, 334] on div "21" at bounding box center [1426, 332] width 22 height 22
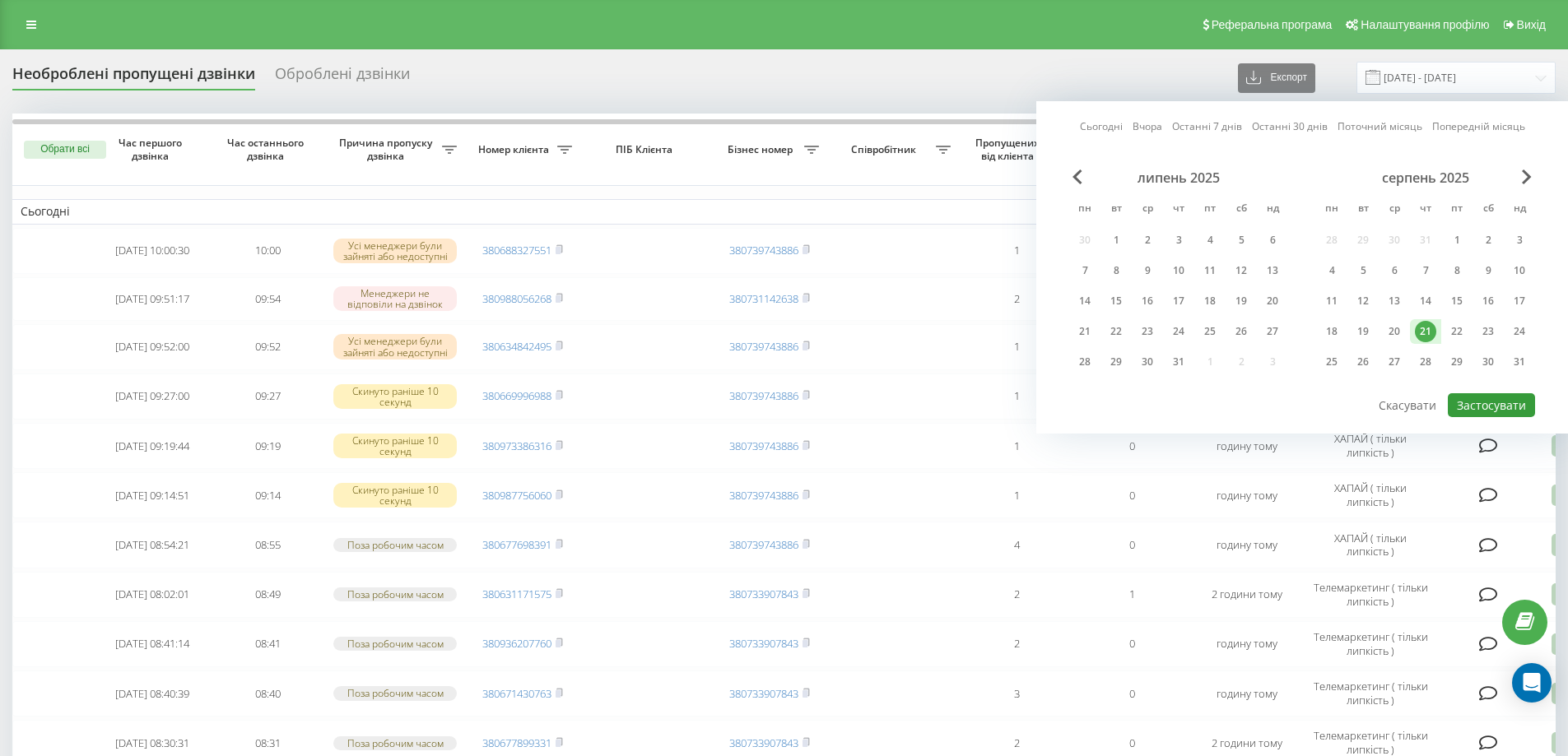
click at [1486, 408] on button "Застосувати" at bounding box center [1490, 405] width 87 height 24
type input "21.08.2025 - 21.08.2025"
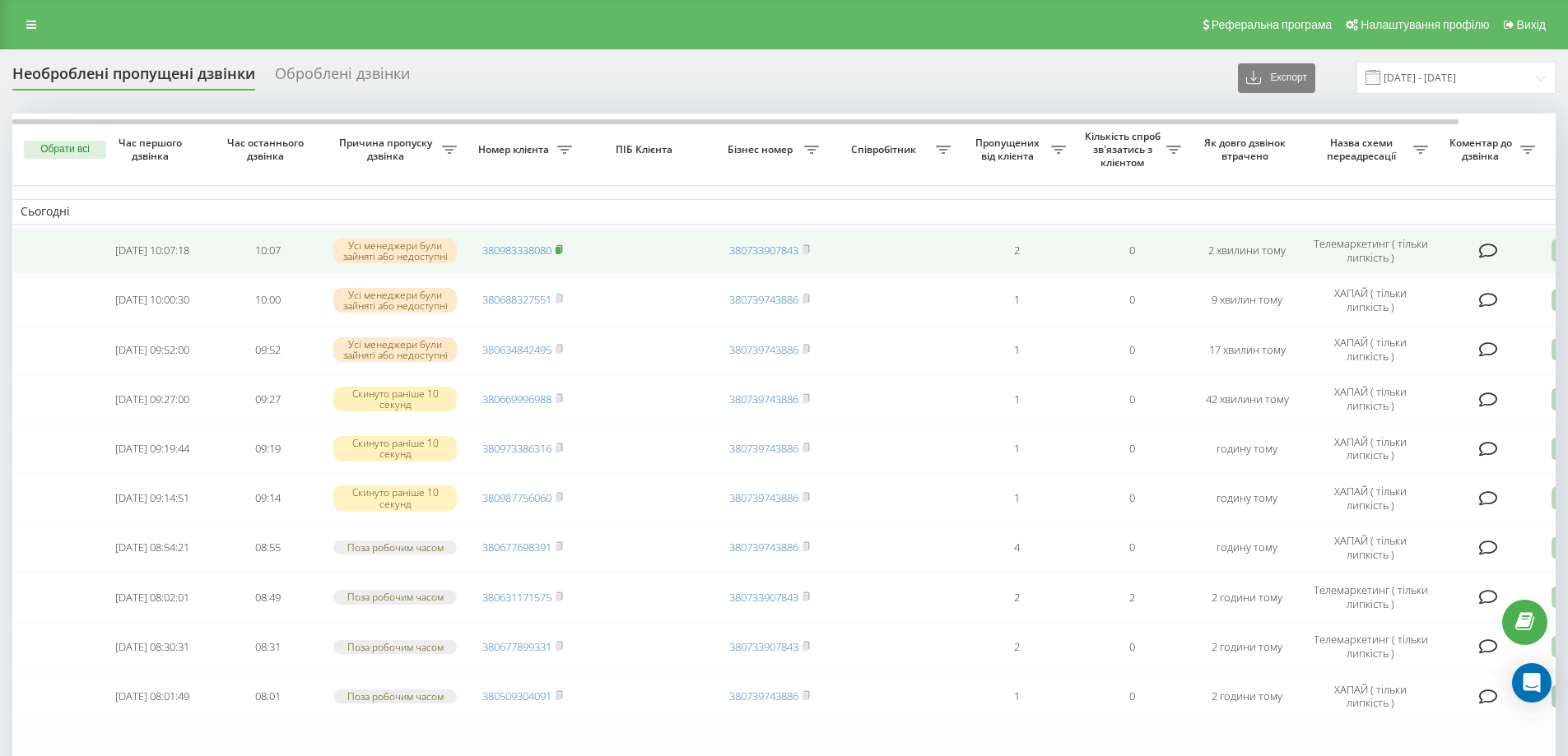
click at [557, 248] on span "380983338080" at bounding box center [522, 249] width 81 height 15
click at [562, 245] on icon at bounding box center [560, 249] width 6 height 8
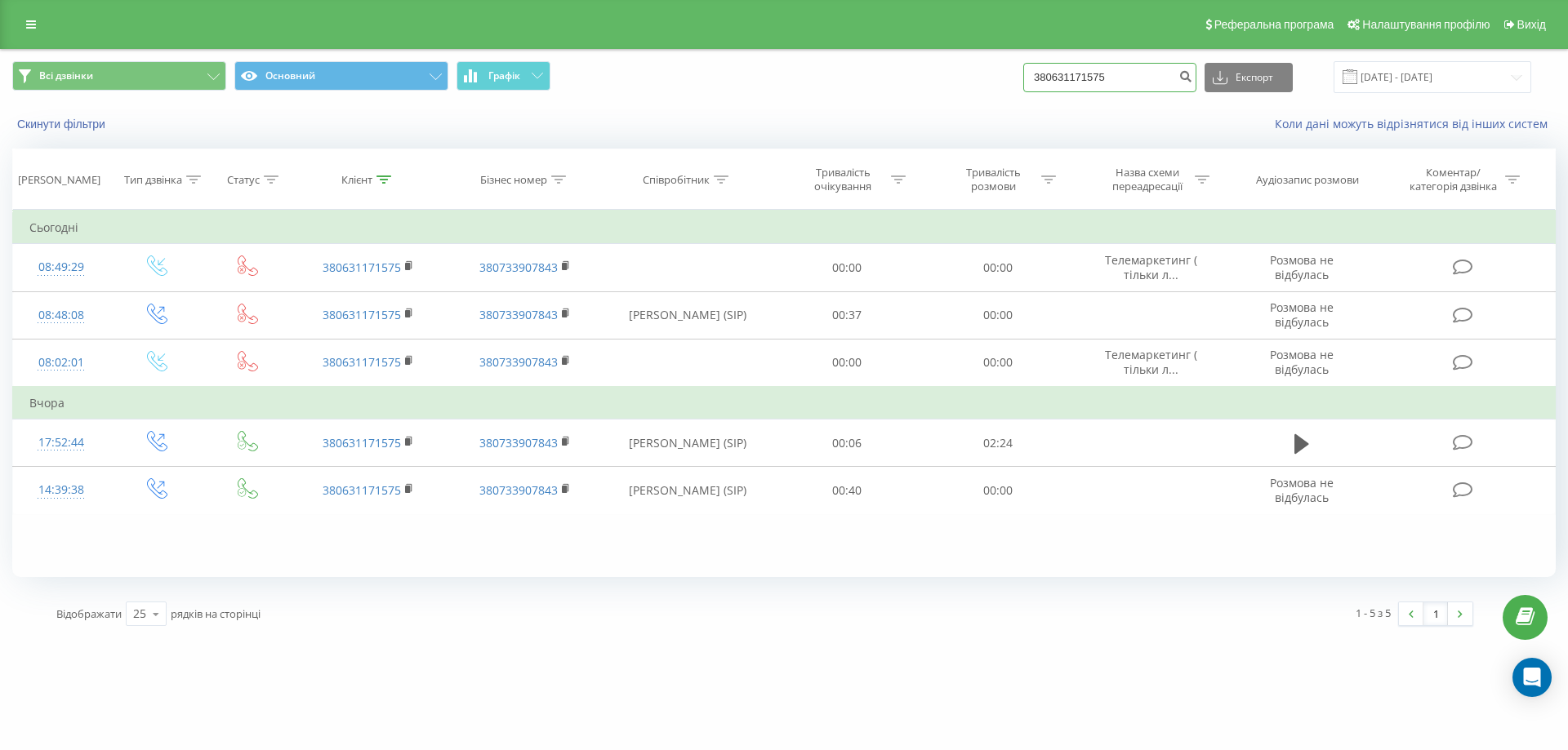
drag, startPoint x: 1130, startPoint y: 67, endPoint x: 928, endPoint y: 117, distance: 208.1
click at [928, 117] on div "Всі дзвінки Основний Графік 380631171575 Експорт .csv .xls .xlsx 21.05.2025 - 2…" at bounding box center [784, 96] width 1567 height 94
paste input "380936207760"
type input "380936207760"
click at [1193, 73] on icon "submit" at bounding box center [1185, 74] width 14 height 10
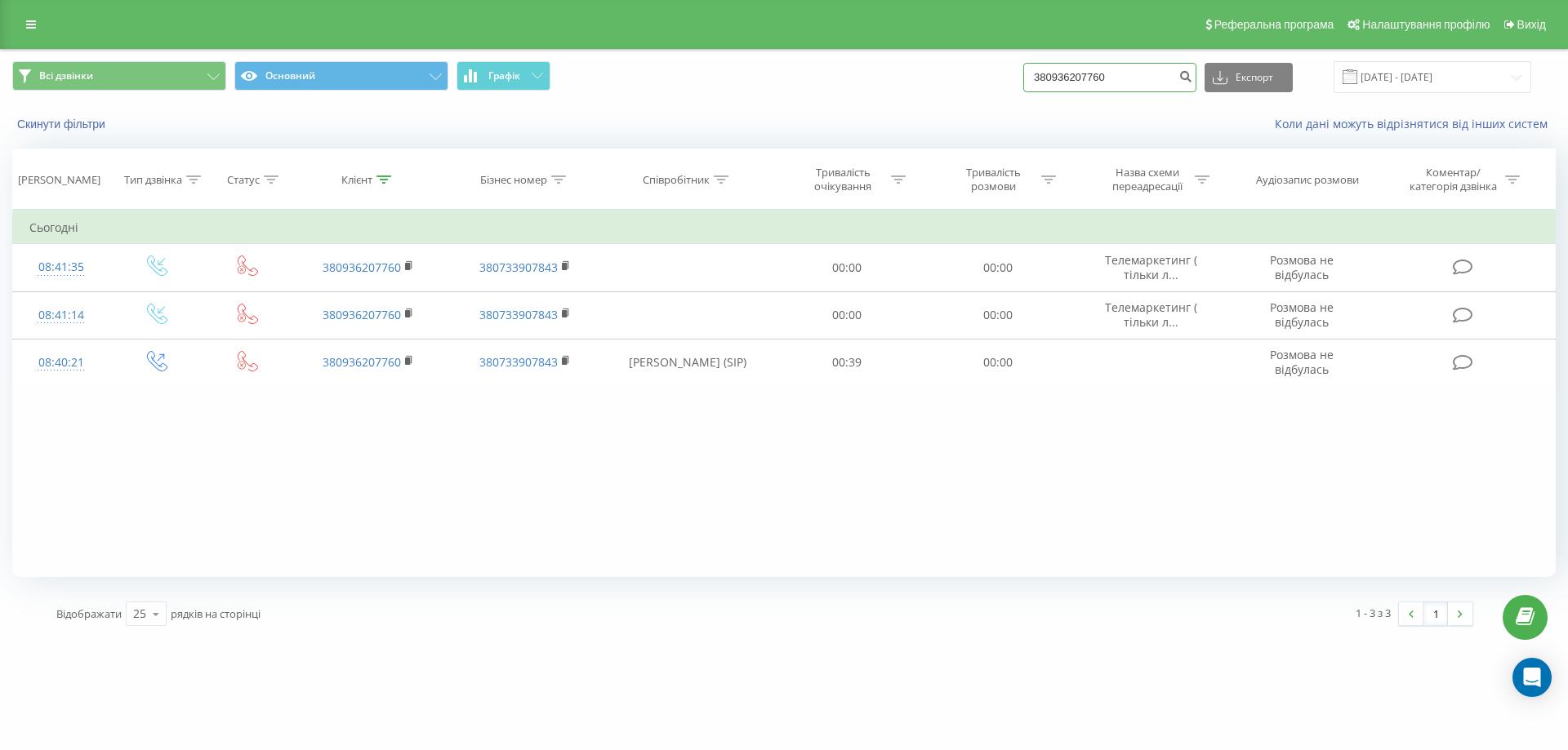
drag, startPoint x: 1161, startPoint y: 73, endPoint x: 891, endPoint y: 98, distance: 271.2
click at [891, 98] on div "Всі дзвінки Основний Графік 380936207760 Експорт .csv .xls .xlsx [DATE] - [DATE]" at bounding box center [784, 77] width 1567 height 55
paste input "380671430763"
type input "380671430763"
click at [1193, 79] on icon "submit" at bounding box center [1185, 74] width 14 height 10
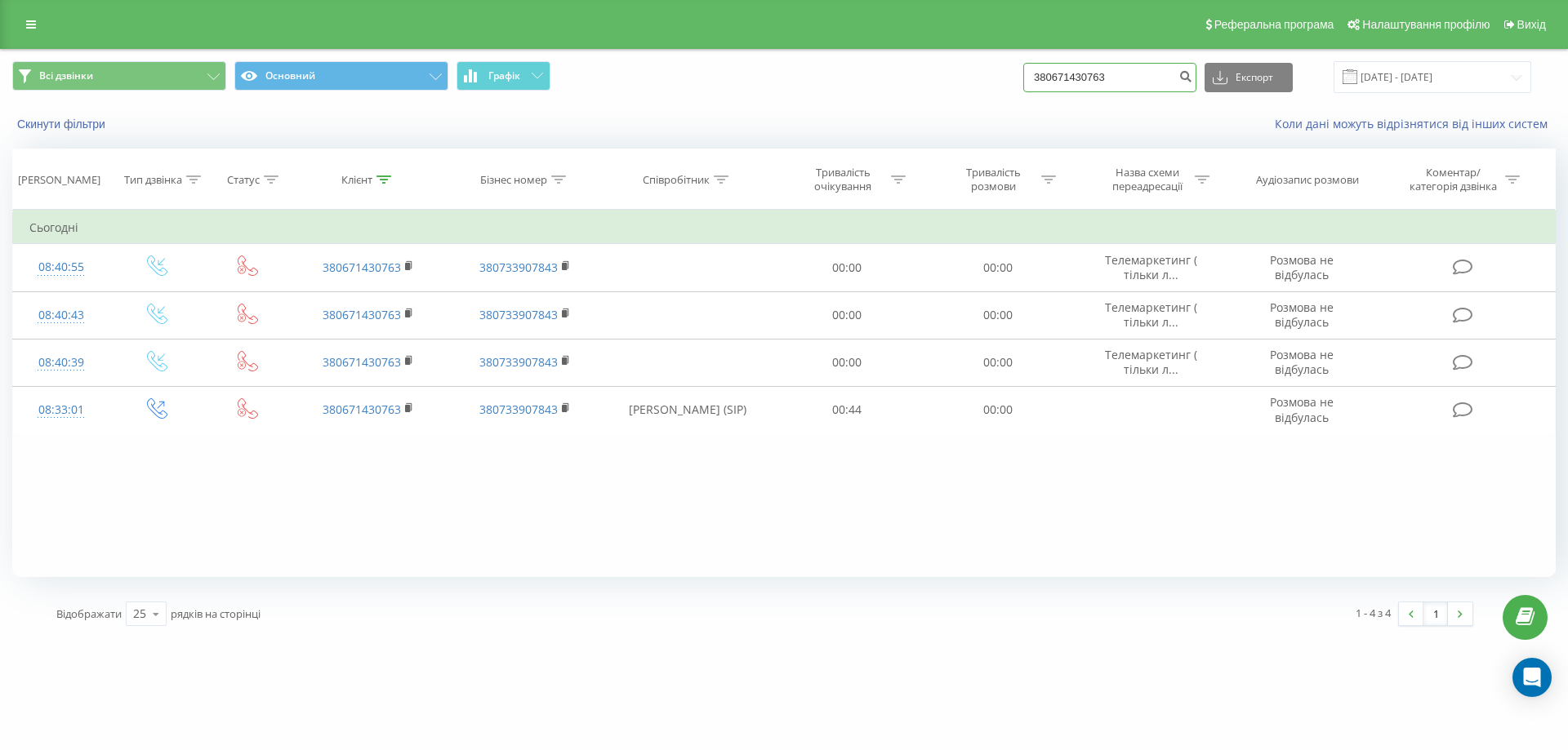
click at [975, 94] on div "Всі дзвінки Основний Графік 380671430763 Експорт .csv .xls .xlsx 21.05.2025 - 2…" at bounding box center [784, 77] width 1544 height 32
paste input "380677899331"
type input "380677899331"
click at [1193, 78] on icon "submit" at bounding box center [1185, 74] width 14 height 10
drag, startPoint x: 1147, startPoint y: 74, endPoint x: 953, endPoint y: 85, distance: 194.3
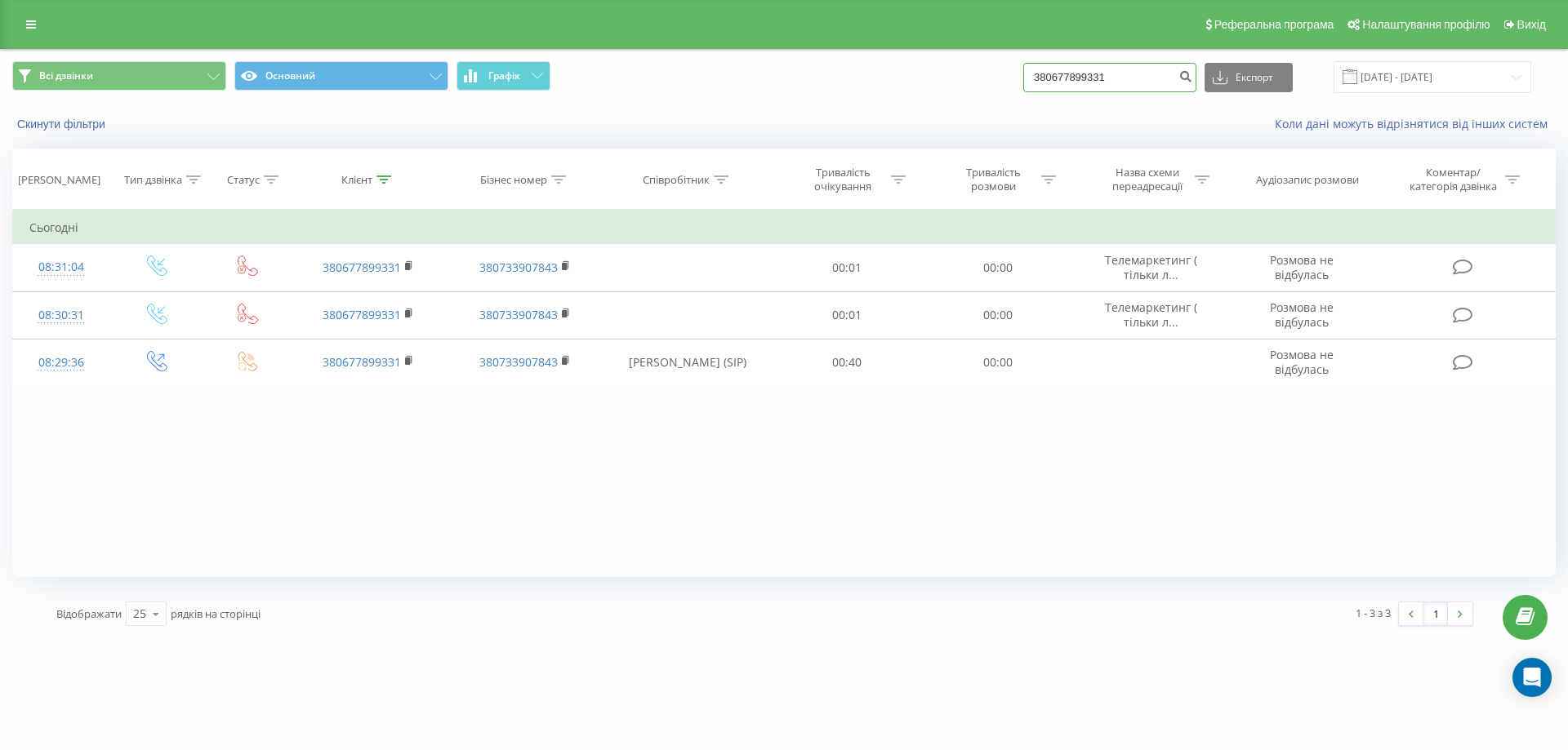
click at [953, 85] on div "Всі дзвінки Основний Графік 380677899331 Експорт .csv .xls .xlsx 21.05.2025 - 2…" at bounding box center [784, 77] width 1544 height 32
paste input "380980441900"
type input "380980441900"
click at [1193, 76] on icon "submit" at bounding box center [1185, 74] width 14 height 10
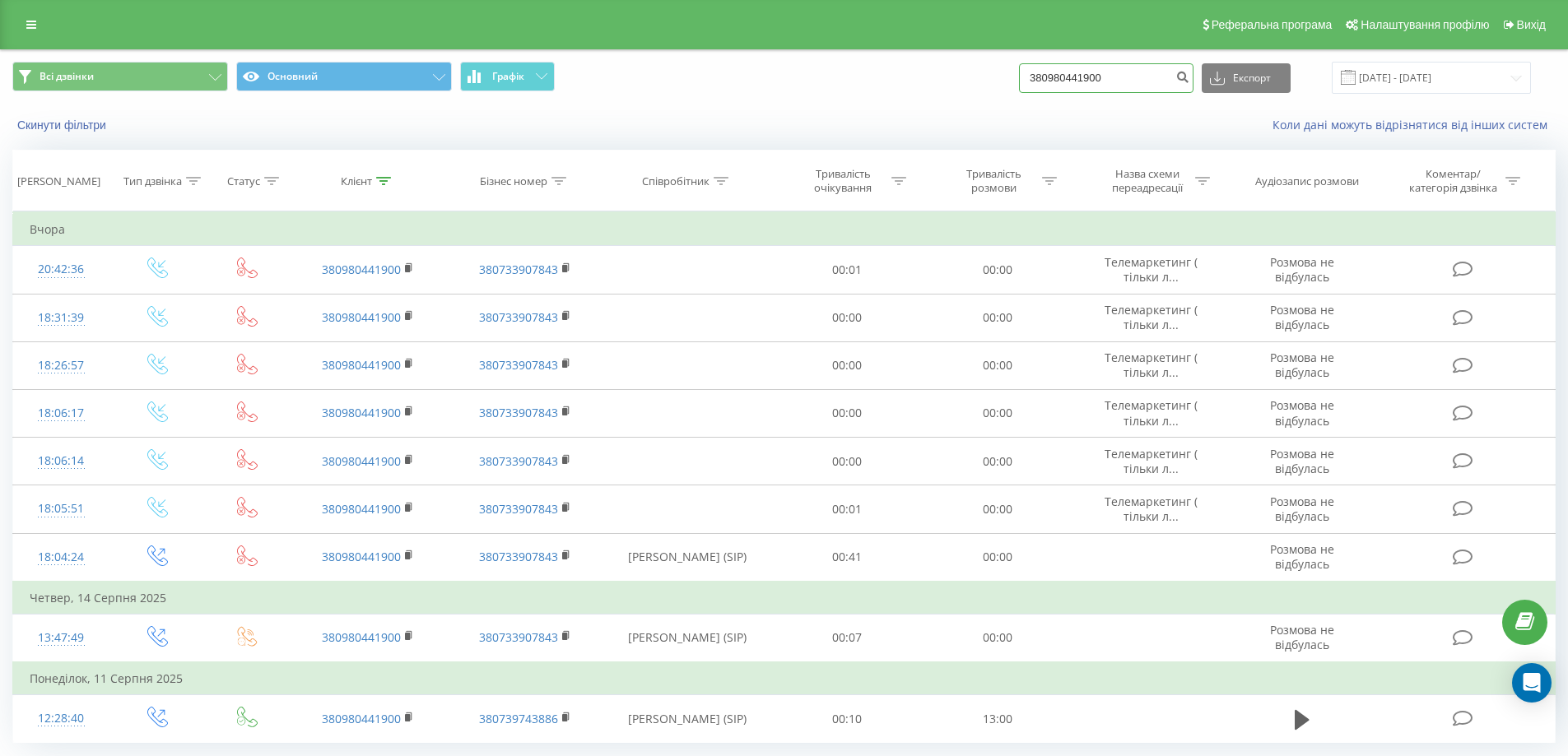
drag, startPoint x: 1159, startPoint y: 77, endPoint x: 862, endPoint y: 123, distance: 300.5
click at [862, 123] on div "Всі дзвінки Основний Графік 380980441900 Експорт .csv .xls .xlsx 21.05.2025 - 2…" at bounding box center [784, 97] width 1566 height 94
paste input "380931969222"
type input "380931969222"
click at [1193, 81] on button "submit" at bounding box center [1182, 79] width 23 height 29
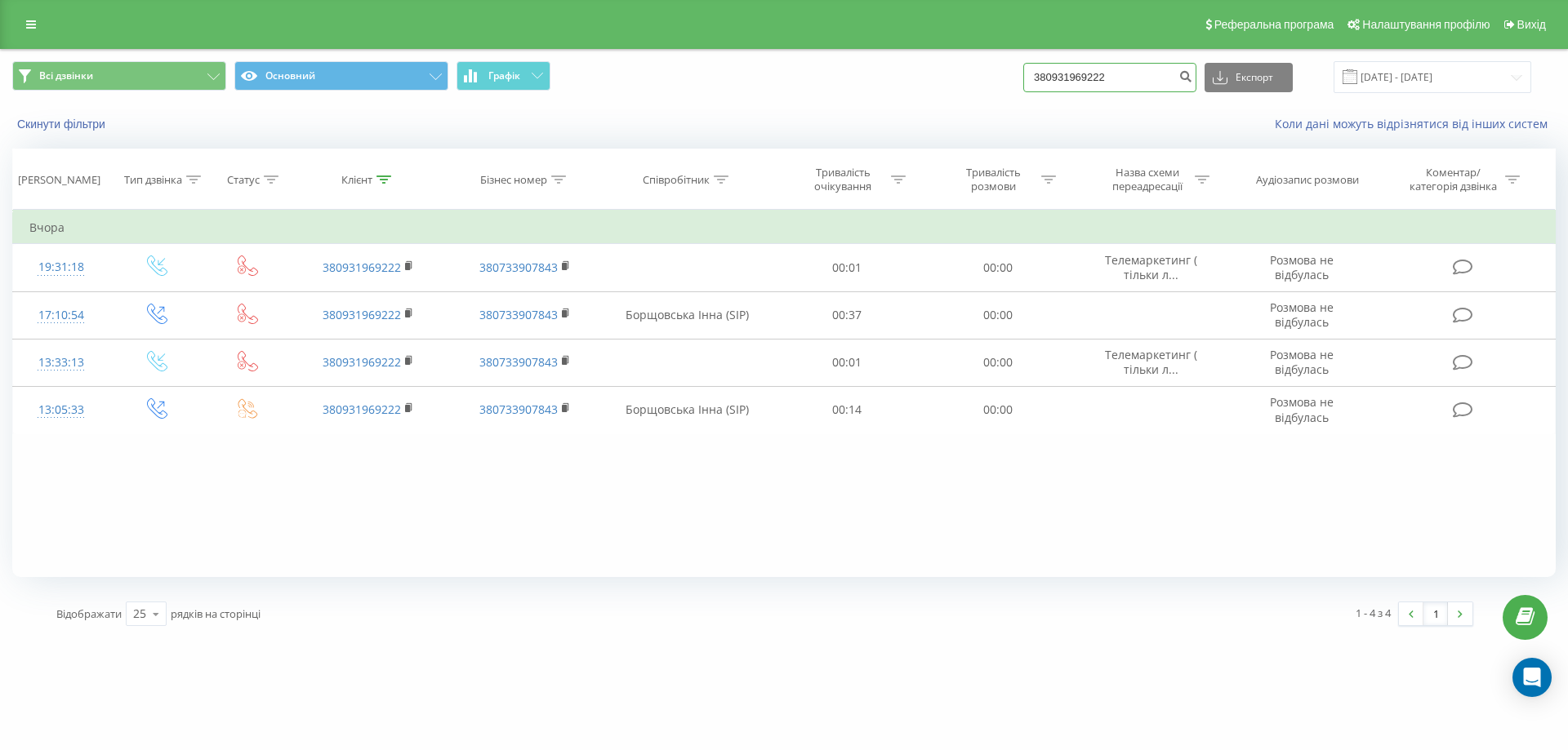
drag, startPoint x: 1163, startPoint y: 83, endPoint x: 918, endPoint y: 95, distance: 245.3
click at [918, 95] on div "Всі дзвінки Основний Графік 380931969222 Експорт .csv .xls .xlsx [DATE] - [DATE]" at bounding box center [784, 77] width 1567 height 55
paste input "380635340266"
type input "380635340266"
click at [1193, 70] on icon "submit" at bounding box center [1185, 74] width 14 height 10
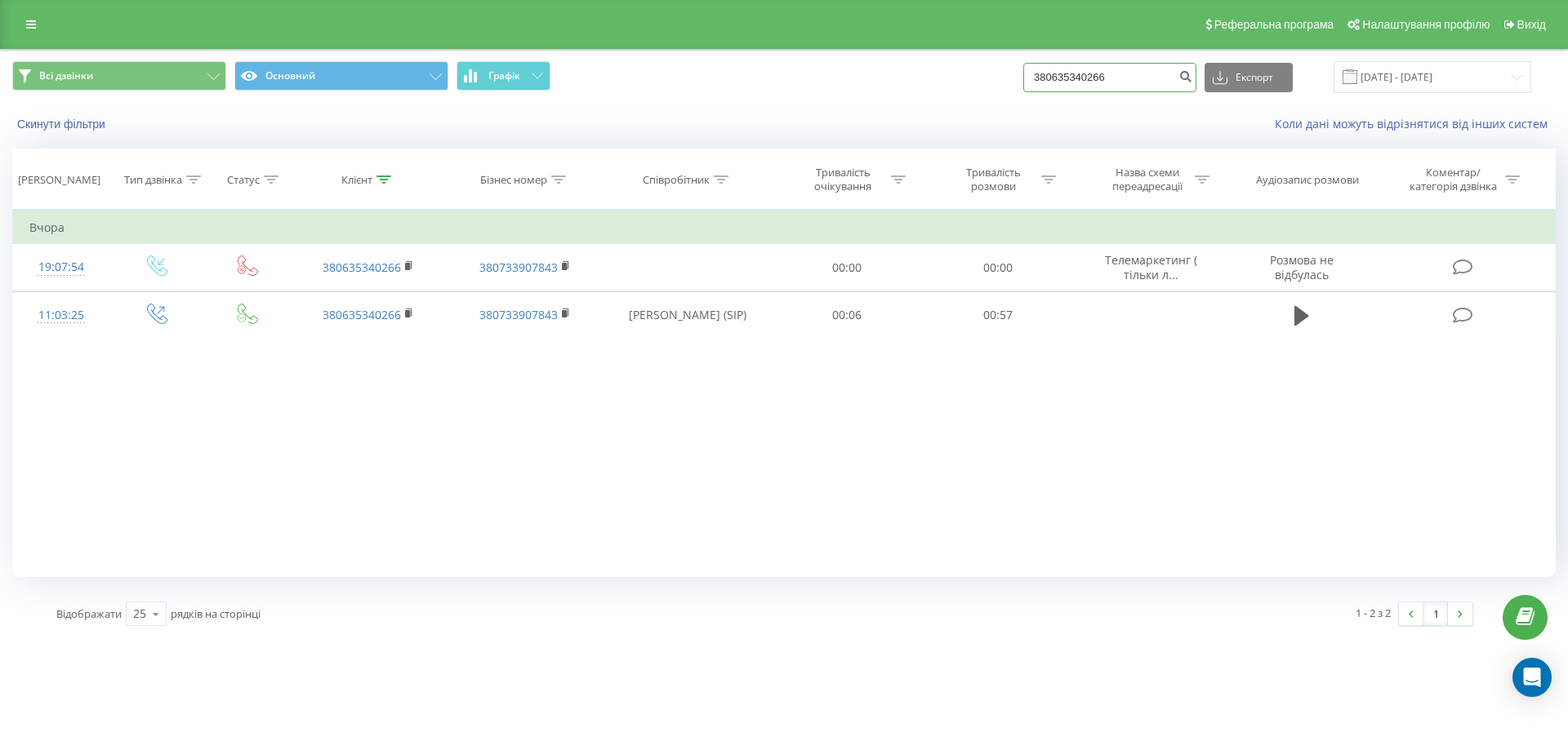
drag, startPoint x: 1152, startPoint y: 72, endPoint x: 983, endPoint y: 71, distance: 169.0
click at [983, 71] on div "Всі дзвінки Основний Графік 380635340266 Експорт .csv .xls .xlsx 21.05.2025 - 2…" at bounding box center [784, 77] width 1544 height 32
paste input "380631214444"
type input "380631214444"
click at [1193, 79] on icon "submit" at bounding box center [1185, 74] width 14 height 10
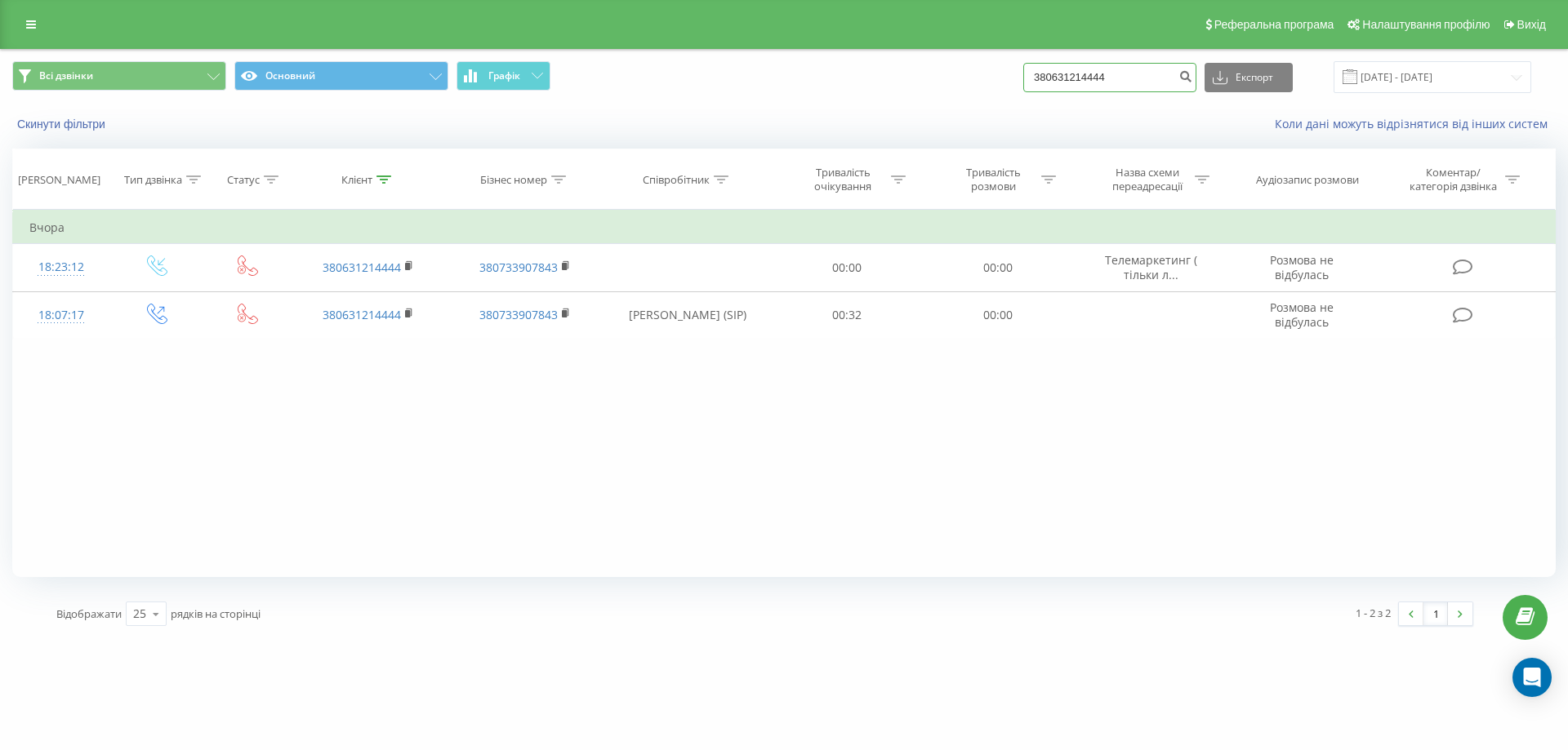
drag, startPoint x: 1139, startPoint y: 76, endPoint x: 994, endPoint y: 110, distance: 148.9
click at [994, 110] on div "Всі дзвінки Основний Графік 380631214444 Експорт .csv .xls .xlsx [DATE] - [DATE…" at bounding box center [784, 96] width 1567 height 94
paste input "380934577416"
type input "380934577416"
click at [1197, 64] on button "submit" at bounding box center [1185, 78] width 22 height 29
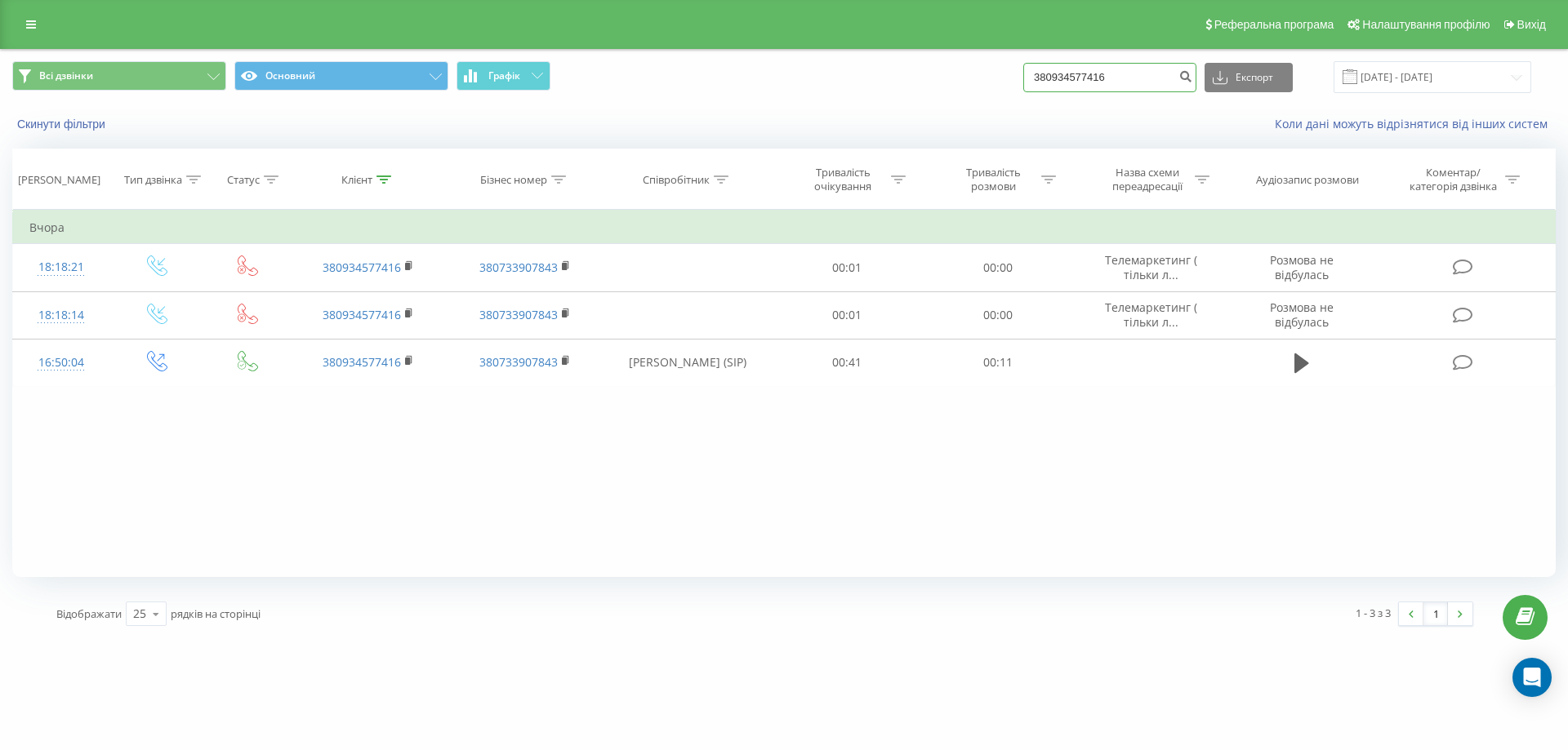
drag, startPoint x: 1022, startPoint y: 92, endPoint x: 1006, endPoint y: 90, distance: 16.1
click at [1006, 90] on div "Всі дзвінки Основний Графік 380934577416 Експорт .csv .xls .xlsx 21.05.2025 - 2…" at bounding box center [784, 77] width 1544 height 32
paste input "380672254646"
type input "380672254646"
click at [1196, 78] on button "submit" at bounding box center [1185, 78] width 22 height 29
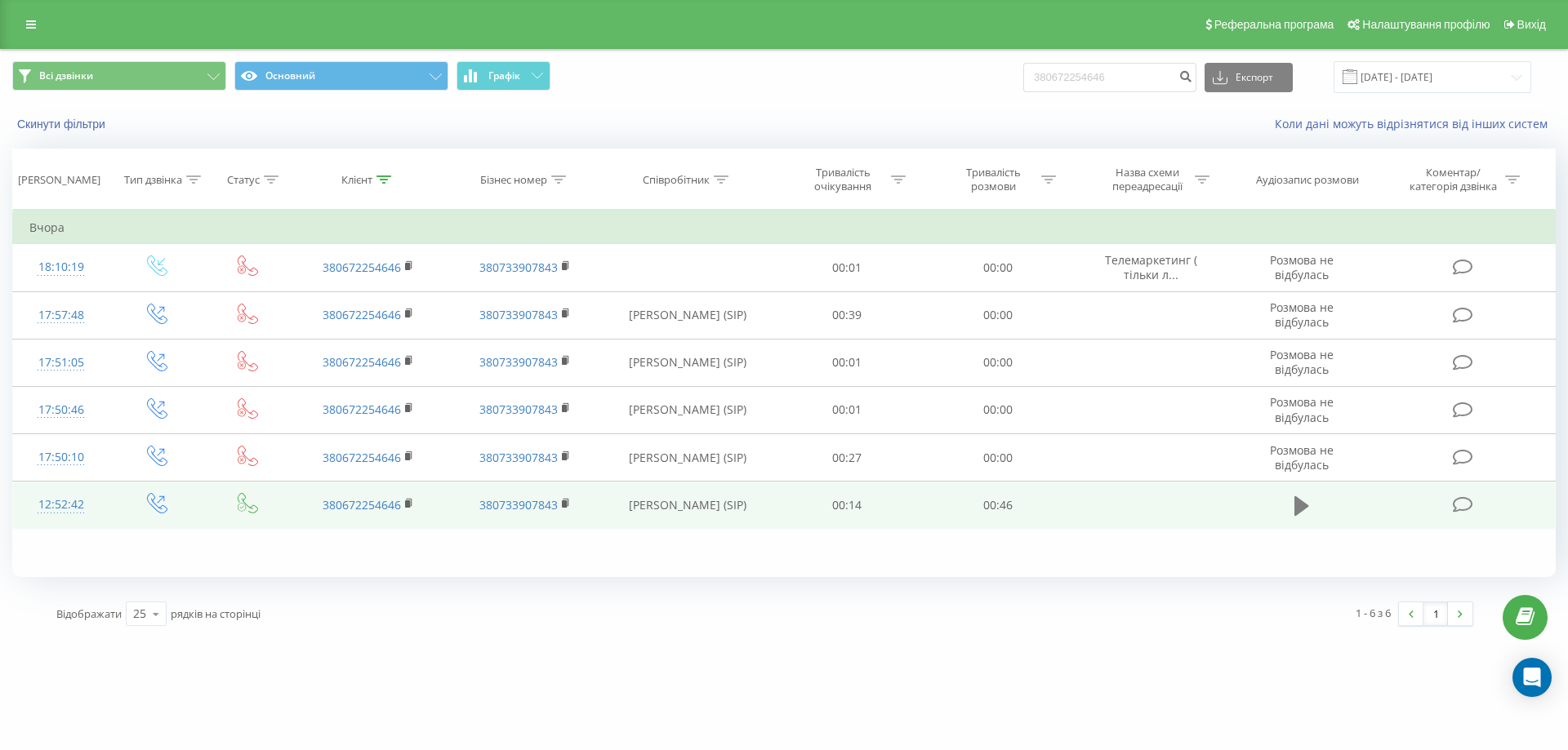
click at [1295, 507] on button at bounding box center [1301, 506] width 24 height 24
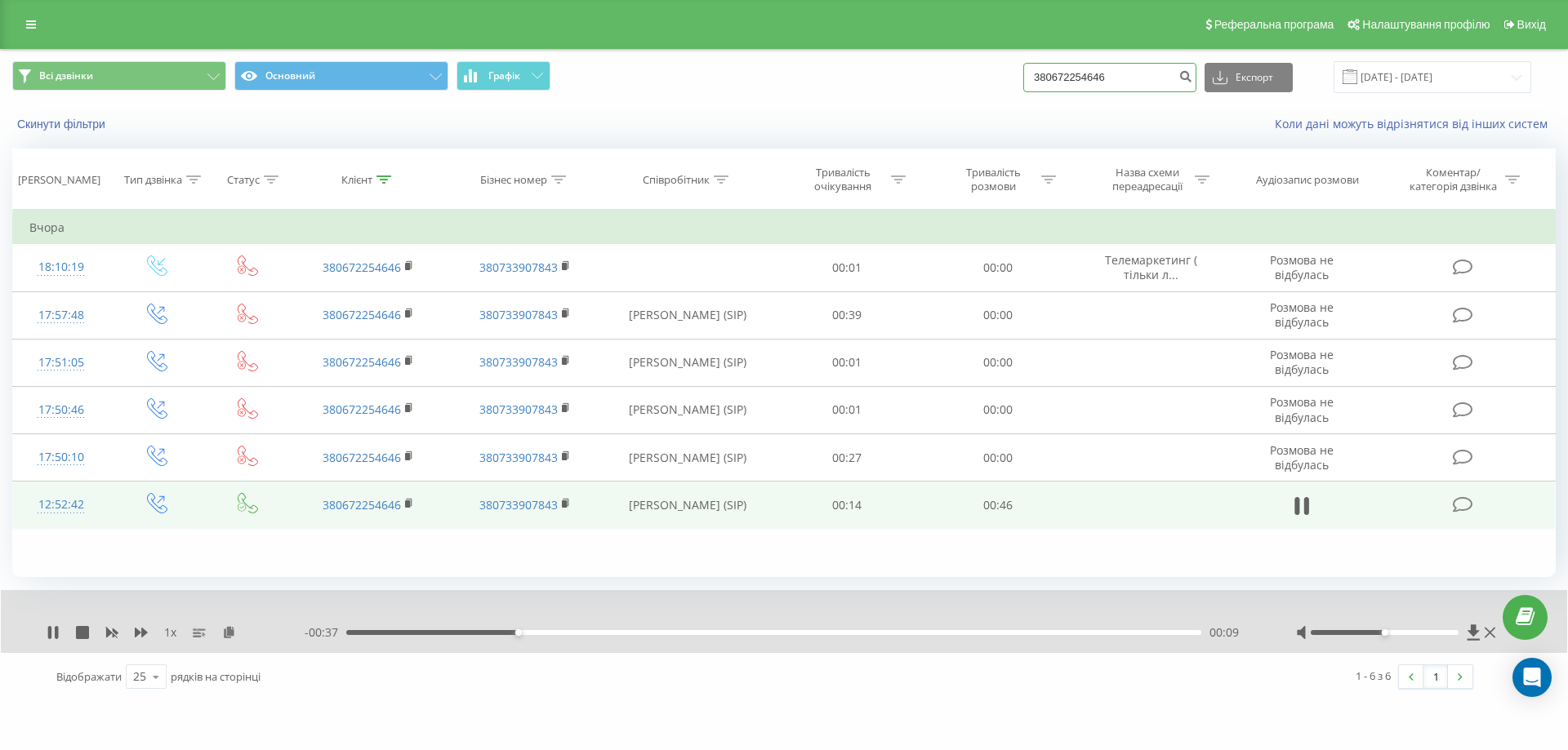
drag, startPoint x: 1139, startPoint y: 85, endPoint x: 1014, endPoint y: 89, distance: 125.1
click at [1014, 89] on div "Всі дзвінки Основний Графік 380672254646 Експорт .csv .xls .xlsx 21.05.2025 - 2…" at bounding box center [784, 77] width 1544 height 32
paste input "380684926540"
type input "380684926540"
click at [1197, 83] on button "submit" at bounding box center [1185, 78] width 22 height 29
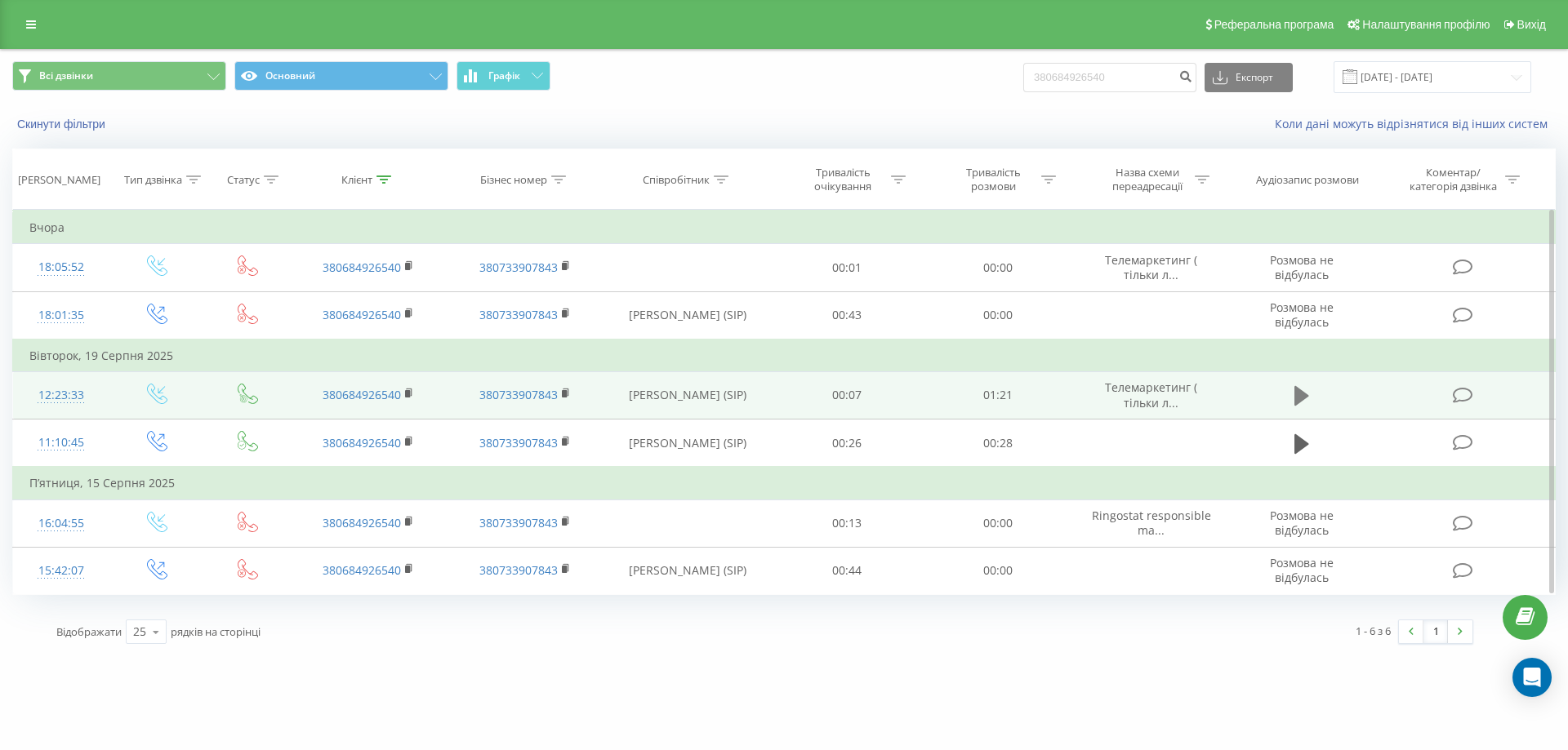
click at [1310, 401] on icon at bounding box center [1302, 395] width 15 height 22
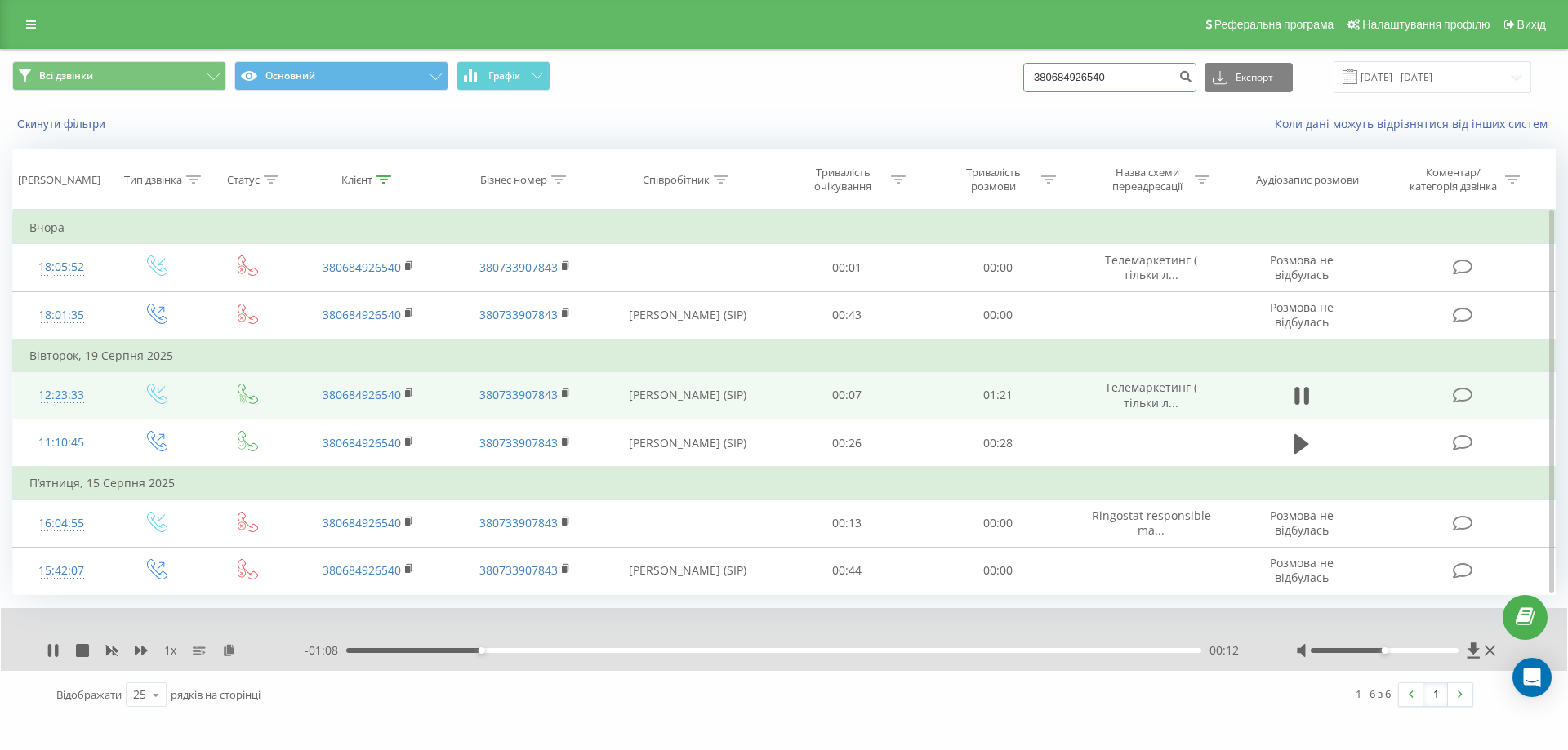
drag, startPoint x: 1109, startPoint y: 88, endPoint x: 919, endPoint y: 85, distance: 190.0
click at [919, 85] on div "Всі дзвінки Основний Графік 380684926540 Експорт .csv .xls .xlsx 21.05.2025 - 2…" at bounding box center [784, 77] width 1544 height 32
paste input "380977919080"
type input "380977919080"
click at [1193, 79] on icon "submit" at bounding box center [1185, 74] width 14 height 10
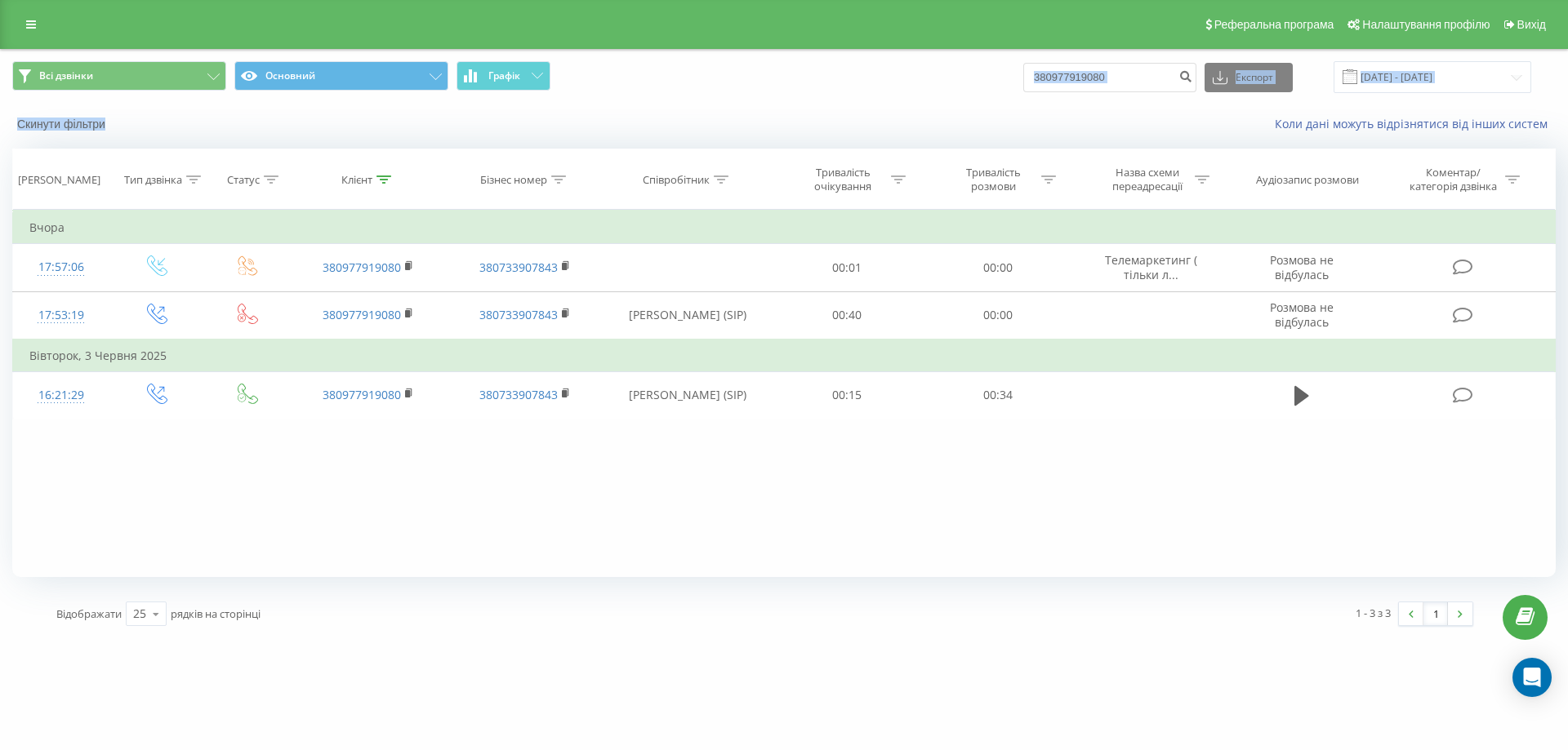
drag, startPoint x: 977, startPoint y: 103, endPoint x: 959, endPoint y: 108, distance: 18.7
click at [952, 105] on div "Всі дзвінки Основний Графік 380977919080 Експорт .csv .xls .xlsx [DATE] - [DATE…" at bounding box center [784, 96] width 1567 height 94
click at [1138, 78] on input "380977919080" at bounding box center [1110, 78] width 173 height 29
drag, startPoint x: 1138, startPoint y: 78, endPoint x: 1013, endPoint y: 77, distance: 125.0
click at [1013, 77] on div "Всі дзвінки Основний Графік 380977919080 Експорт .csv .xls .xlsx [DATE] - [DATE]" at bounding box center [784, 77] width 1544 height 32
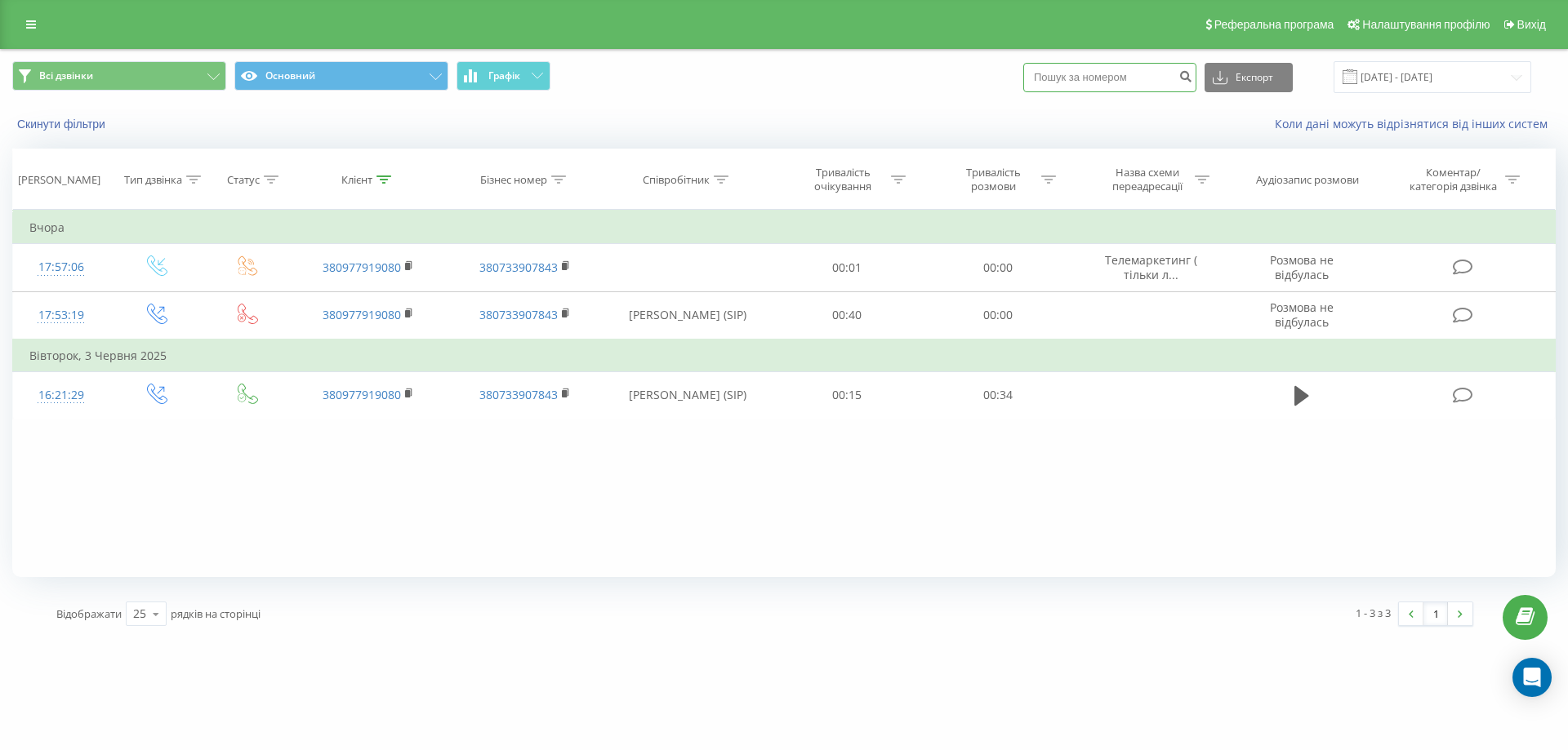
paste input "380633267354"
type input "380633267354"
click at [1197, 74] on button "submit" at bounding box center [1185, 78] width 22 height 29
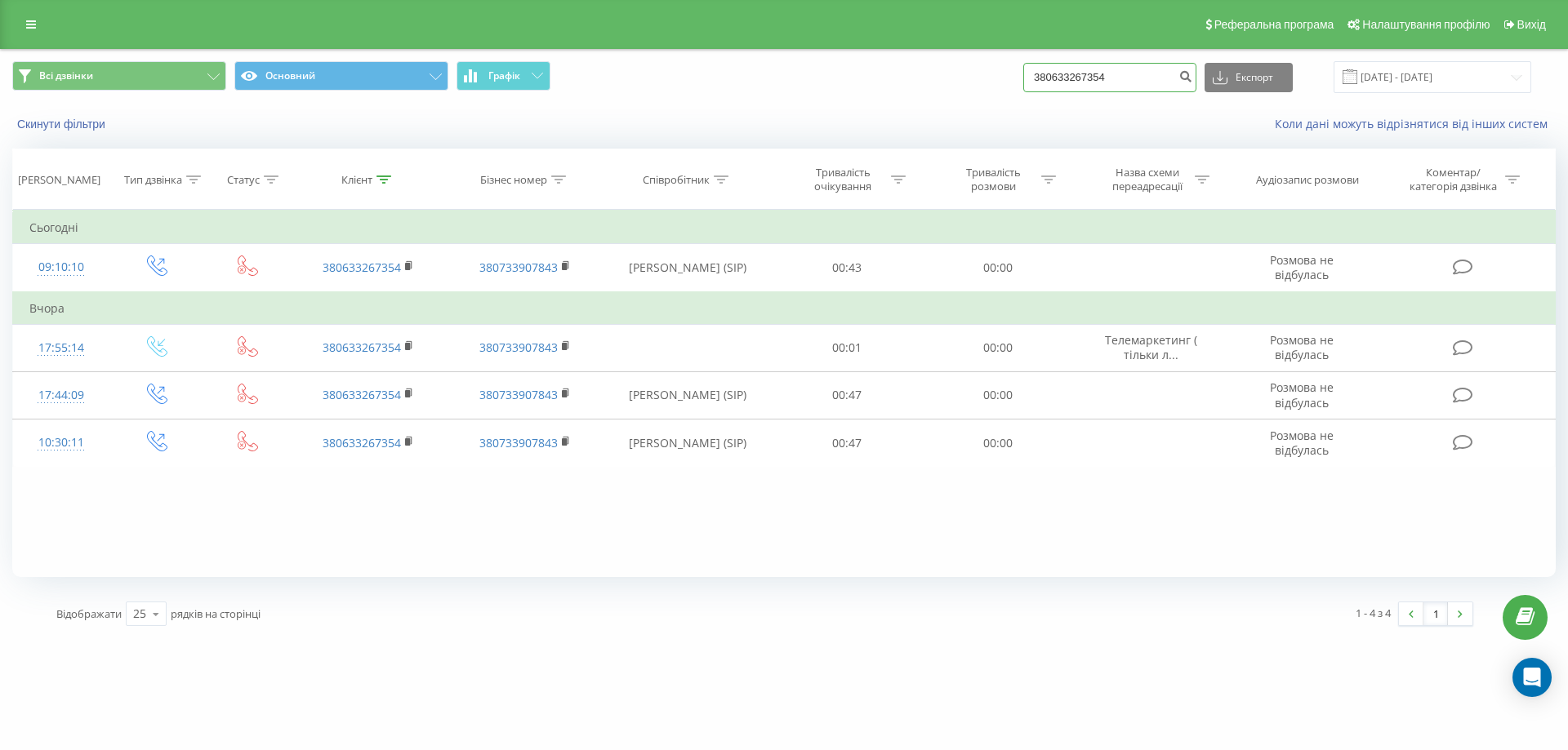
drag, startPoint x: 1187, startPoint y: 75, endPoint x: 916, endPoint y: 101, distance: 272.2
click at [916, 101] on div "Всі дзвінки Основний Графік 380633267354 Експорт .csv .xls .xlsx [DATE] - [DATE]" at bounding box center [784, 77] width 1567 height 55
paste input "380633267354"
type input "380633267354"
click at [1193, 79] on icon "submit" at bounding box center [1185, 74] width 14 height 10
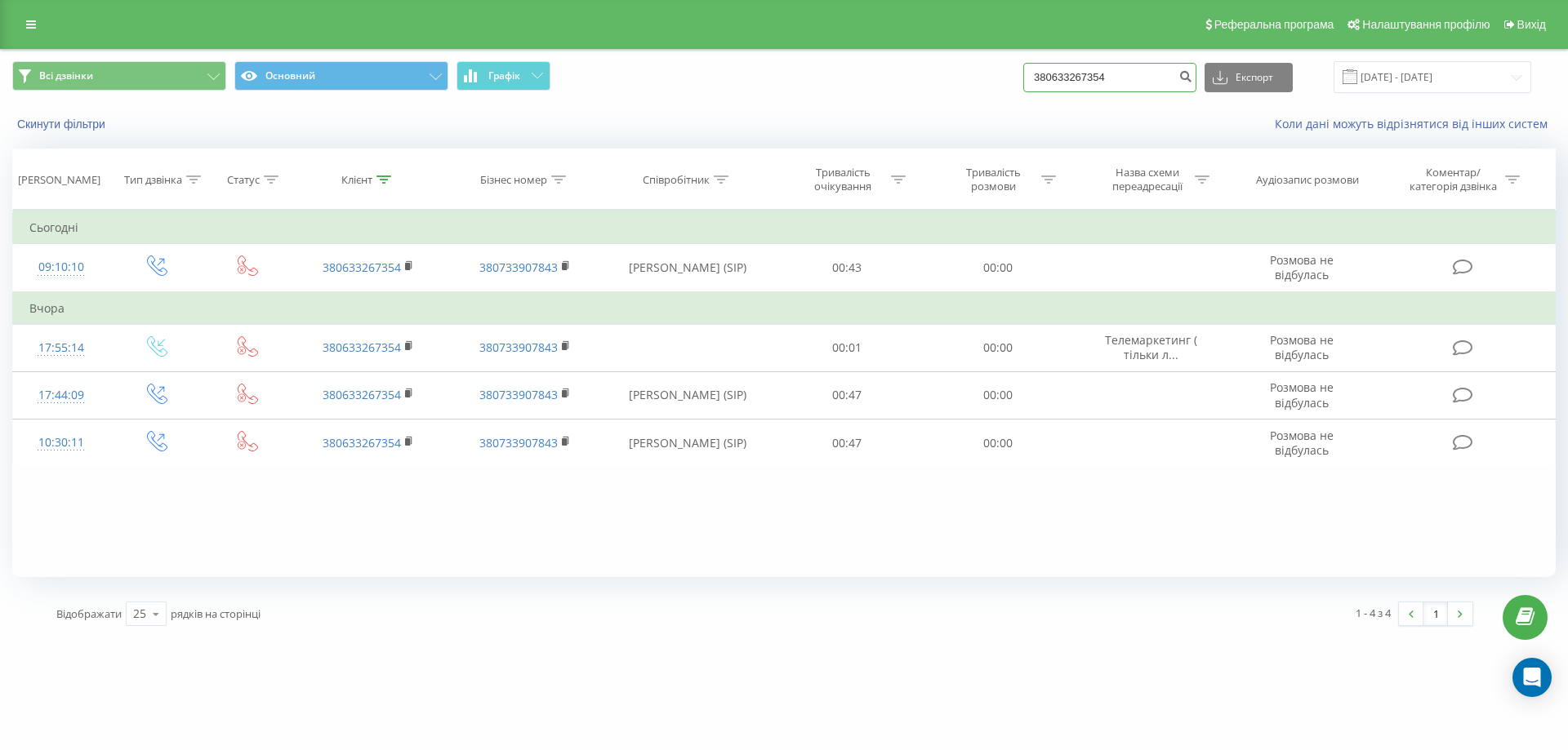
drag, startPoint x: 1153, startPoint y: 79, endPoint x: 957, endPoint y: 94, distance: 196.6
click at [957, 94] on div "Всі дзвінки Основний Графік 380633267354 Експорт .csv .xls .xlsx 21.05.2025 - 2…" at bounding box center [784, 77] width 1544 height 32
paste input "380983338080"
type input "380983338080"
click at [1193, 78] on icon "submit" at bounding box center [1185, 74] width 14 height 10
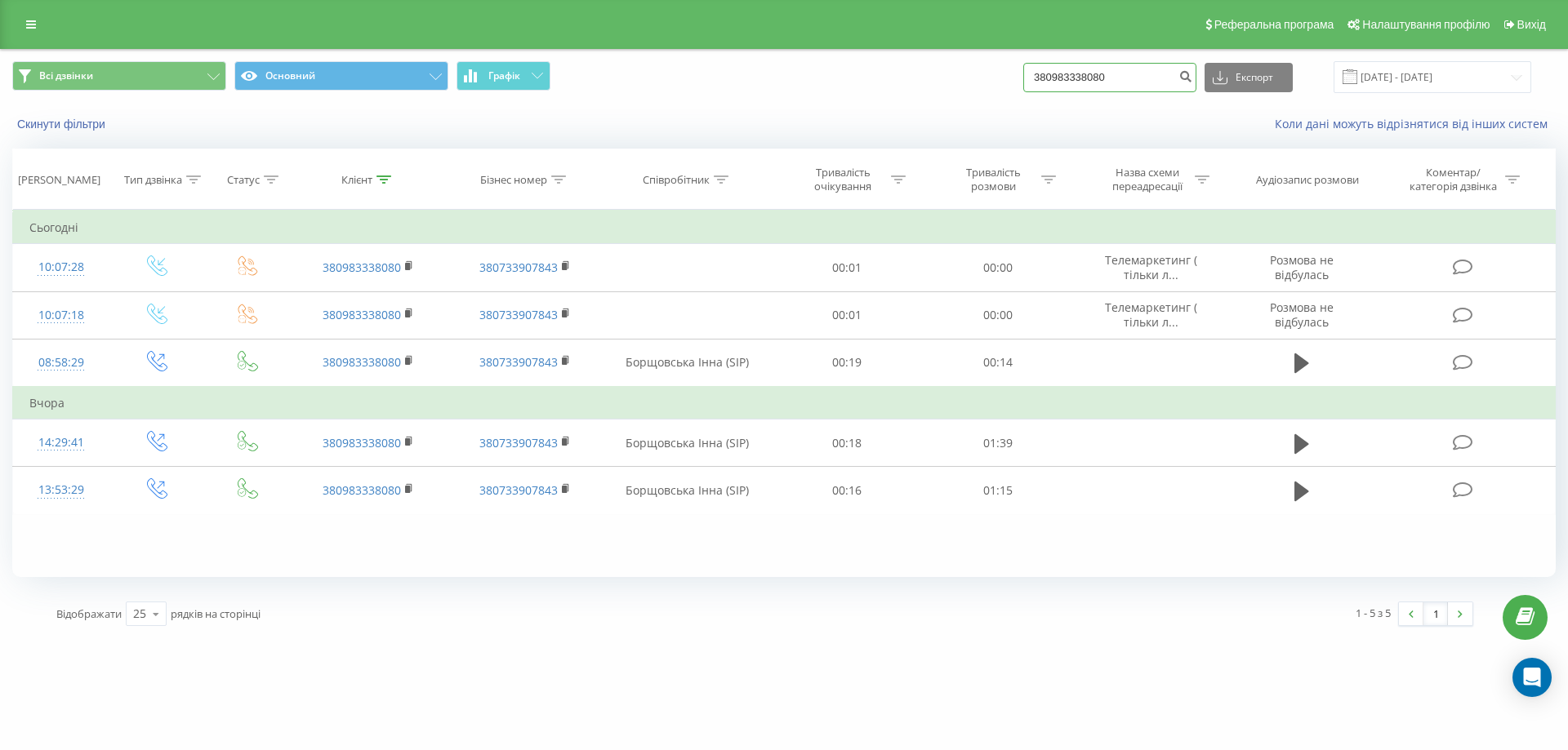
drag, startPoint x: 1127, startPoint y: 73, endPoint x: 1020, endPoint y: 84, distance: 107.6
click at [1020, 84] on div "Всі дзвінки Основний Графік 380983338080 Експорт .csv .xls .xlsx [DATE] - [DATE]" at bounding box center [784, 77] width 1544 height 32
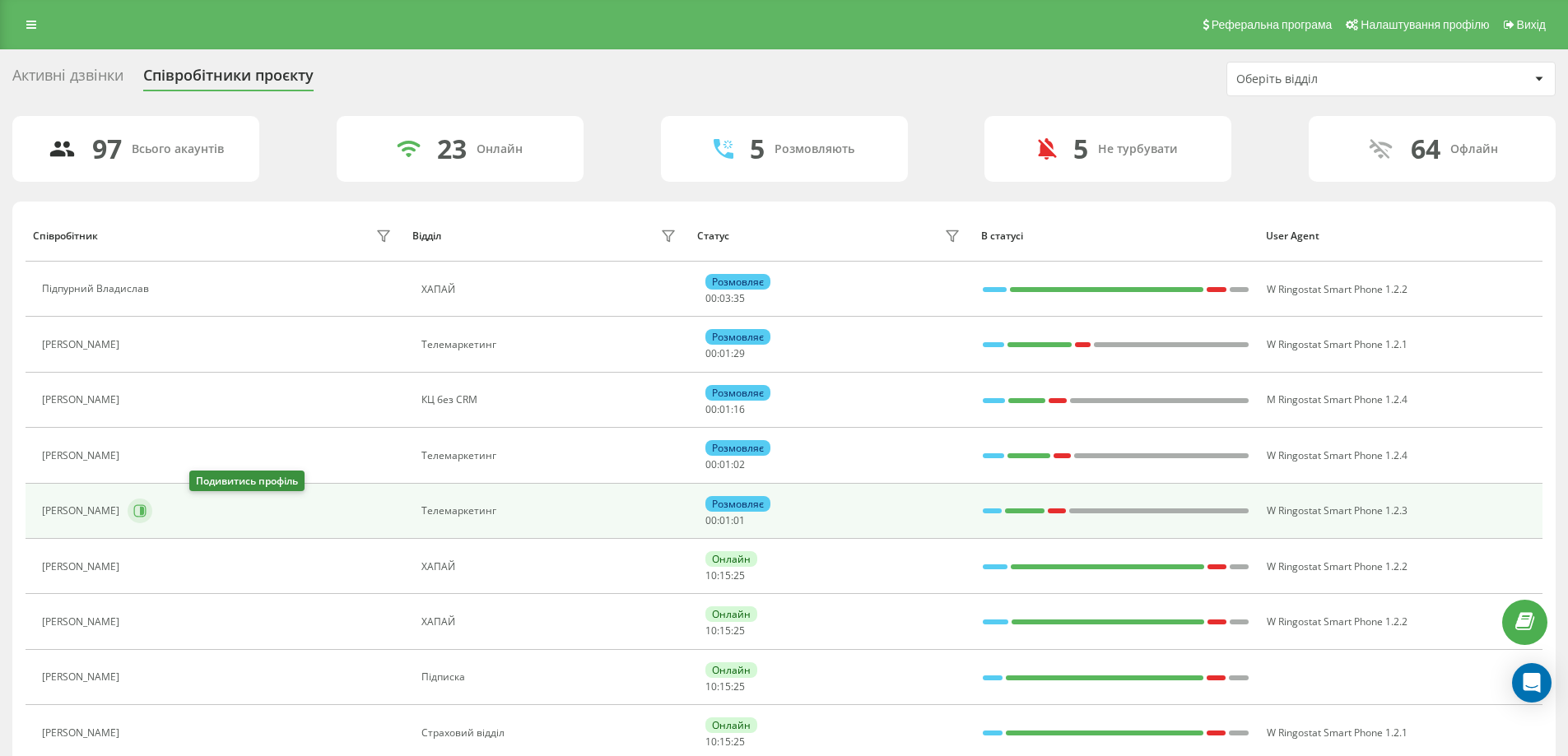
click at [146, 513] on icon at bounding box center [139, 511] width 13 height 13
